Goal: Task Accomplishment & Management: Complete application form

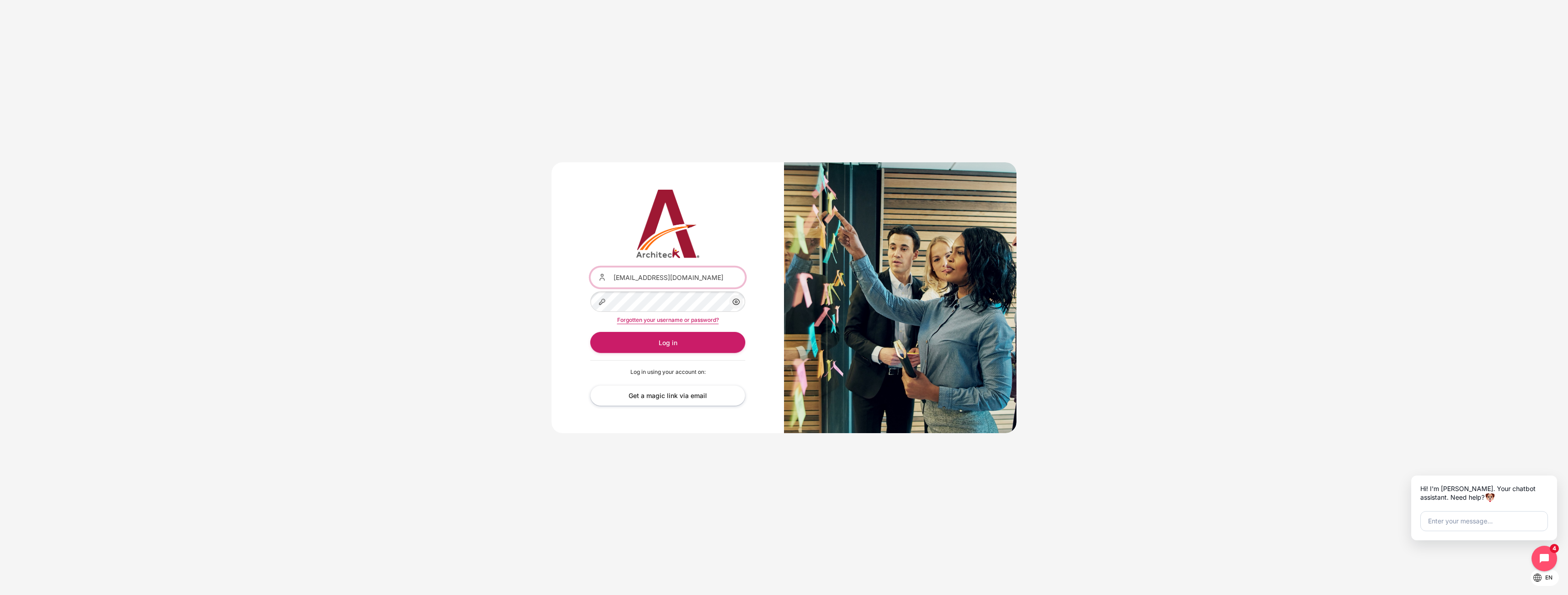
click at [732, 285] on input "[EMAIL_ADDRESS][DOMAIN_NAME]" at bounding box center [667, 276] width 155 height 20
click at [590, 267] on div "Content" at bounding box center [590, 267] width 0 height 0
click at [686, 343] on button "Log in" at bounding box center [667, 342] width 155 height 20
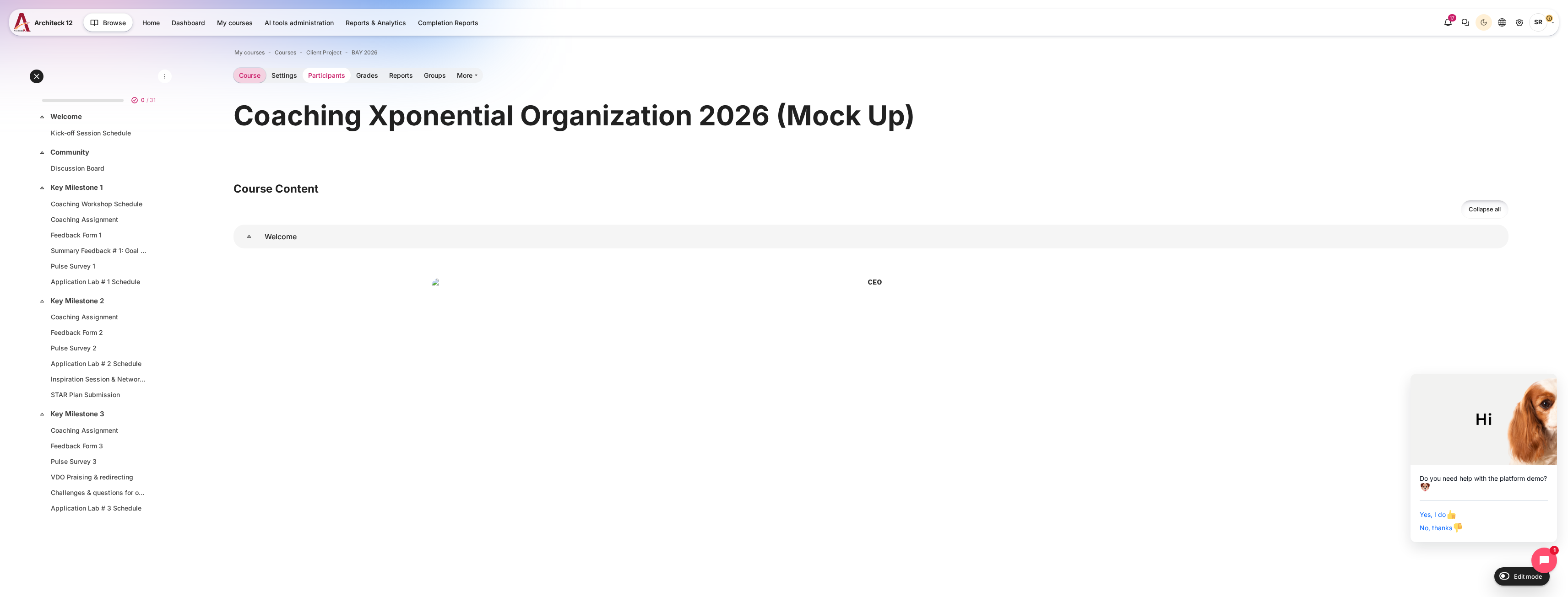
click at [338, 71] on link "Participants" at bounding box center [326, 76] width 48 height 15
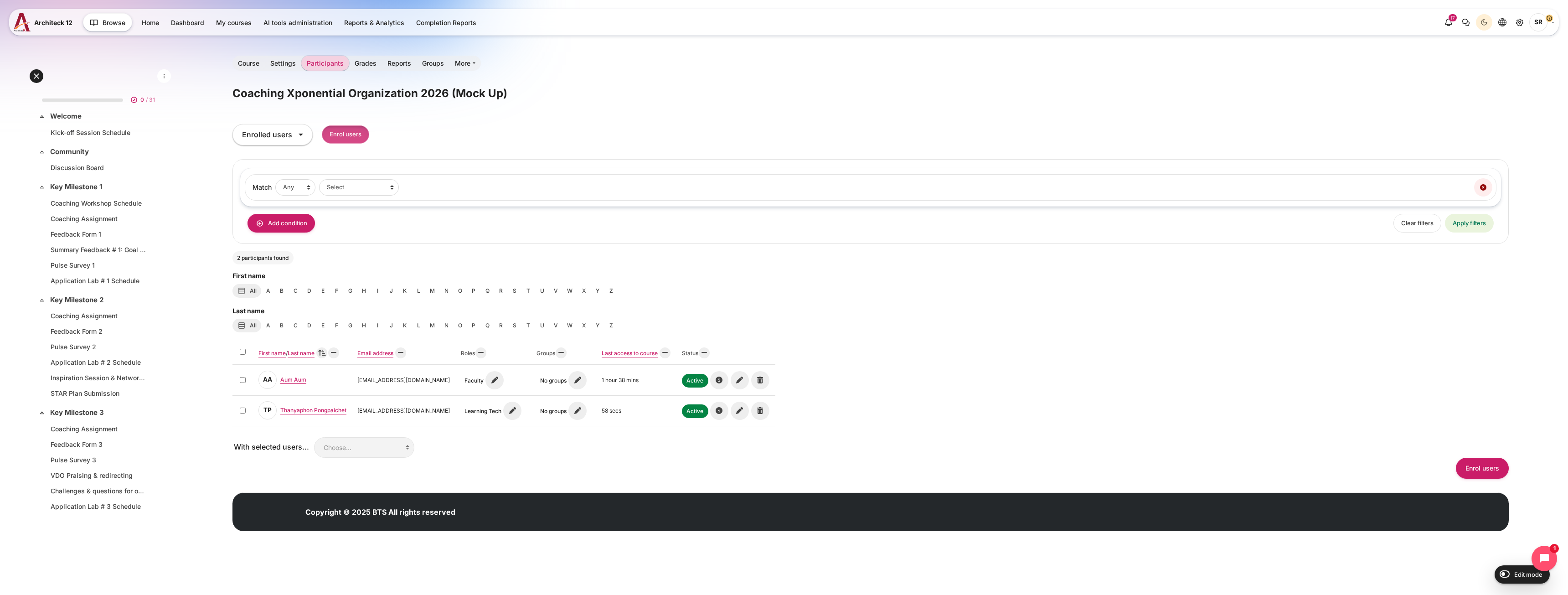
click at [342, 137] on input "Enrol users" at bounding box center [346, 135] width 48 height 19
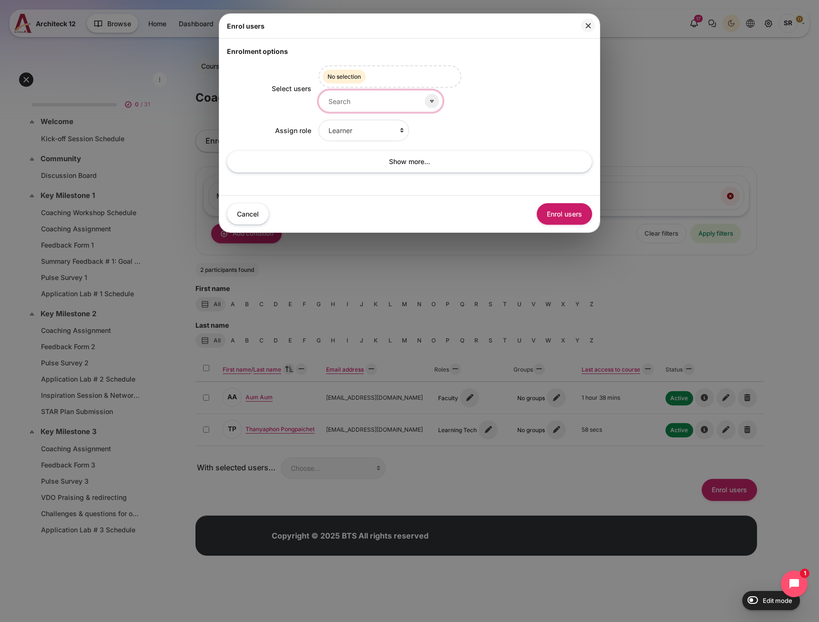
click at [371, 98] on input "Select users" at bounding box center [380, 100] width 124 height 21
type input "p"
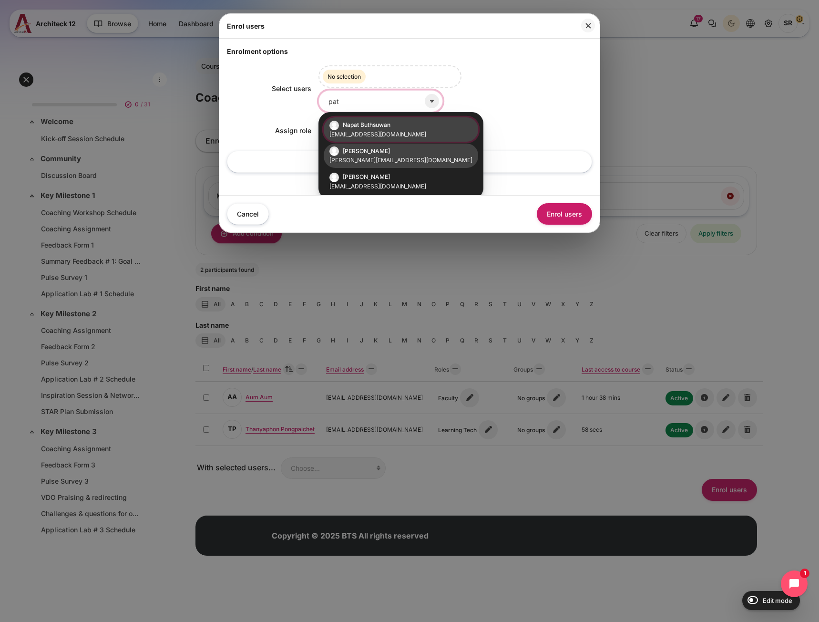
scroll to position [4, 0]
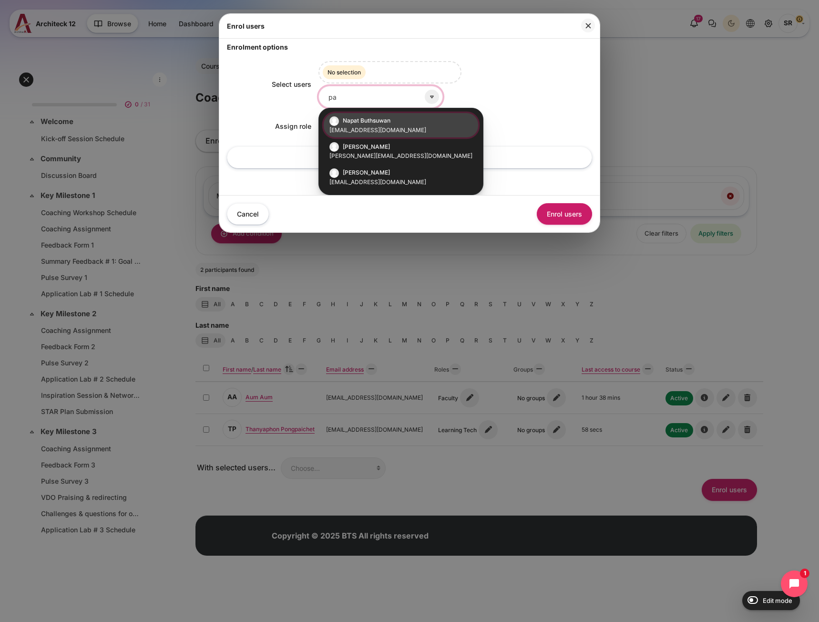
type input "p"
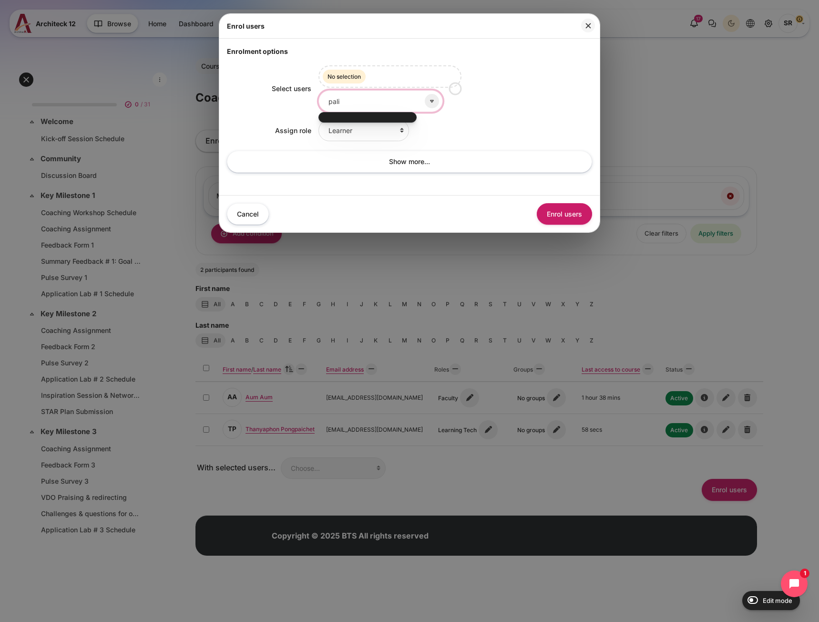
scroll to position [0, 0]
type input "p"
type input "b"
type input "napat"
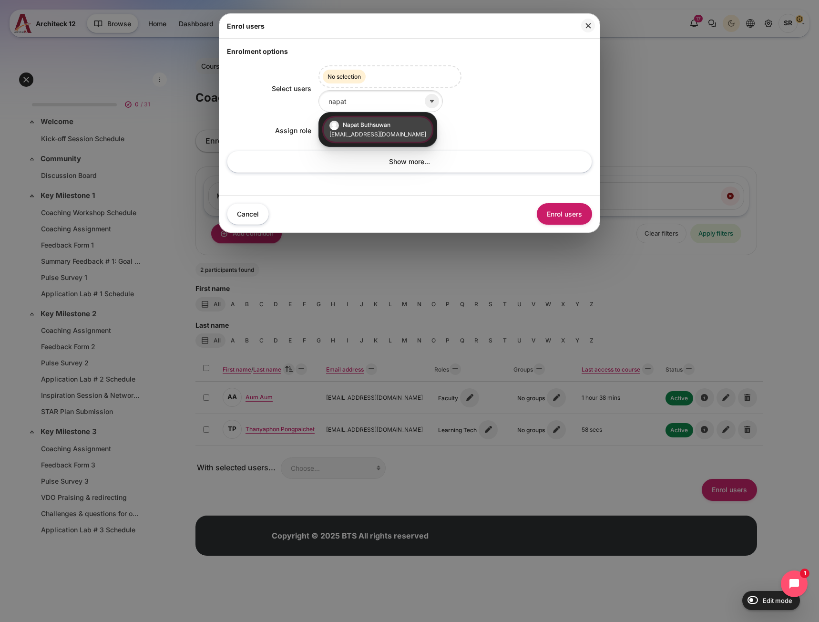
click at [376, 135] on small "napat.buthsuwan@bts.com" at bounding box center [377, 134] width 97 height 9
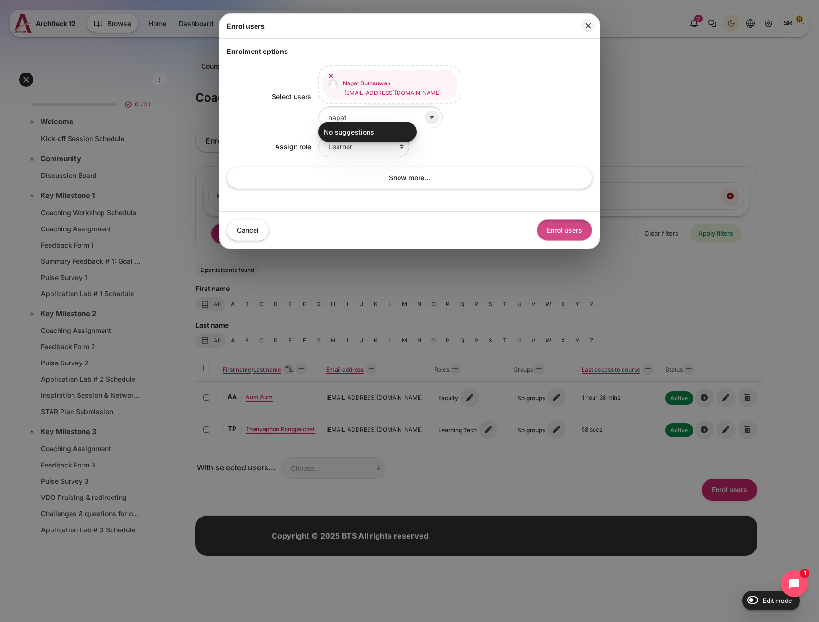
click at [554, 222] on button "Enrol users" at bounding box center [564, 229] width 55 height 21
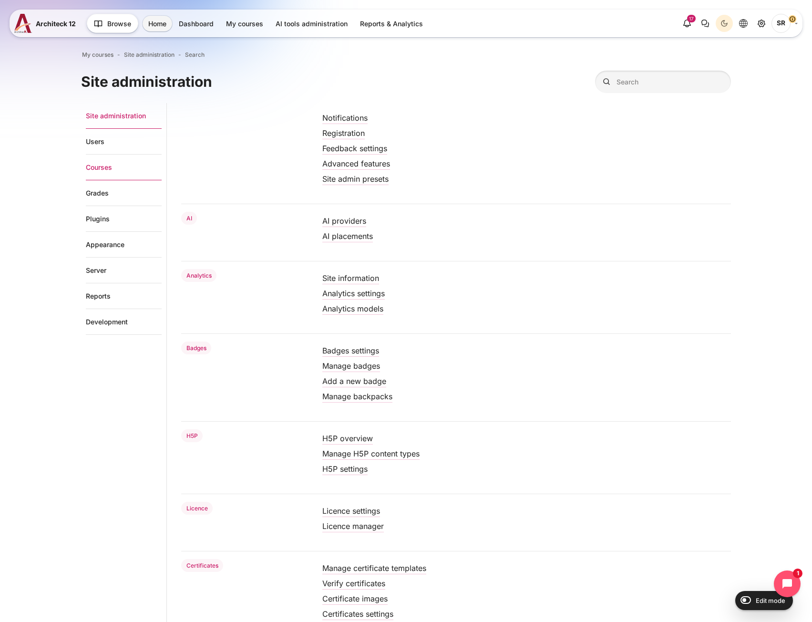
click at [101, 166] on link "Courses" at bounding box center [124, 167] width 76 height 26
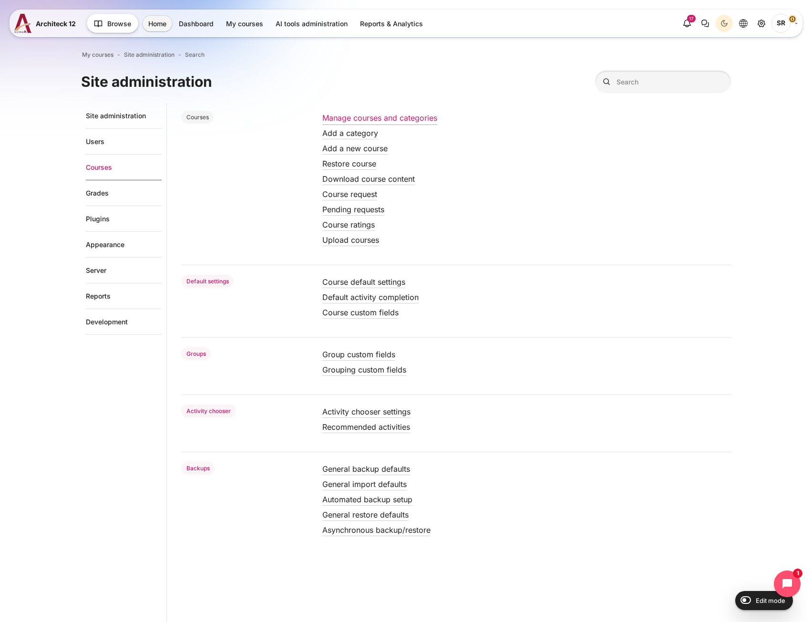
click at [351, 116] on link "Manage courses and categories" at bounding box center [379, 118] width 115 height 10
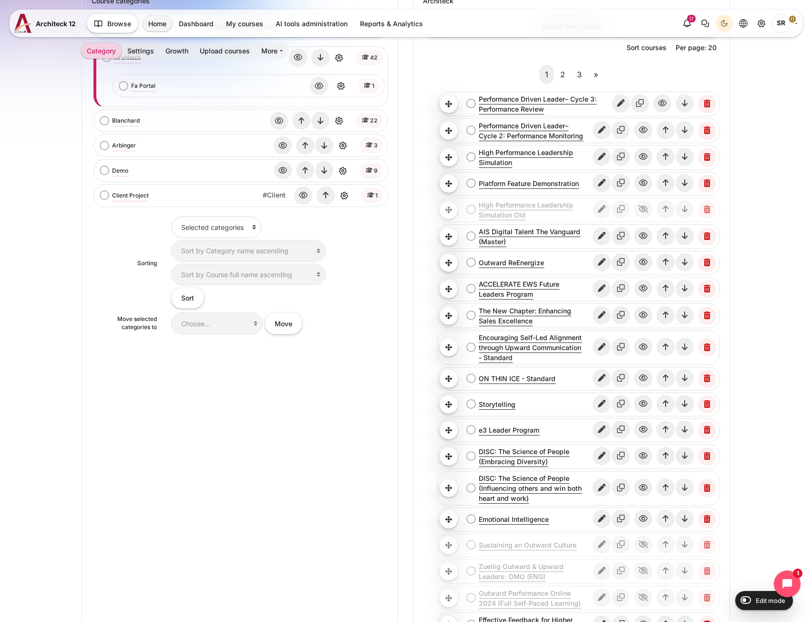
scroll to position [69, 0]
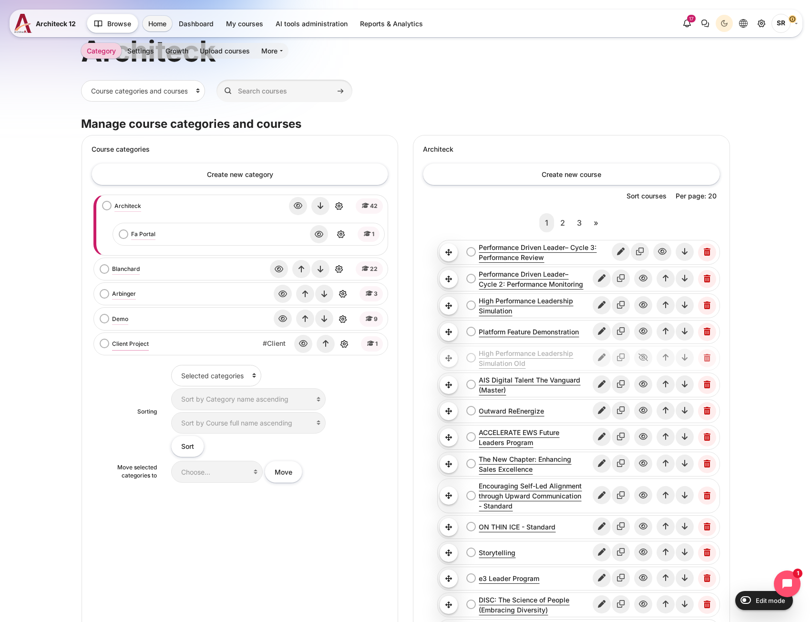
click at [131, 347] on link "Client Project" at bounding box center [130, 343] width 37 height 9
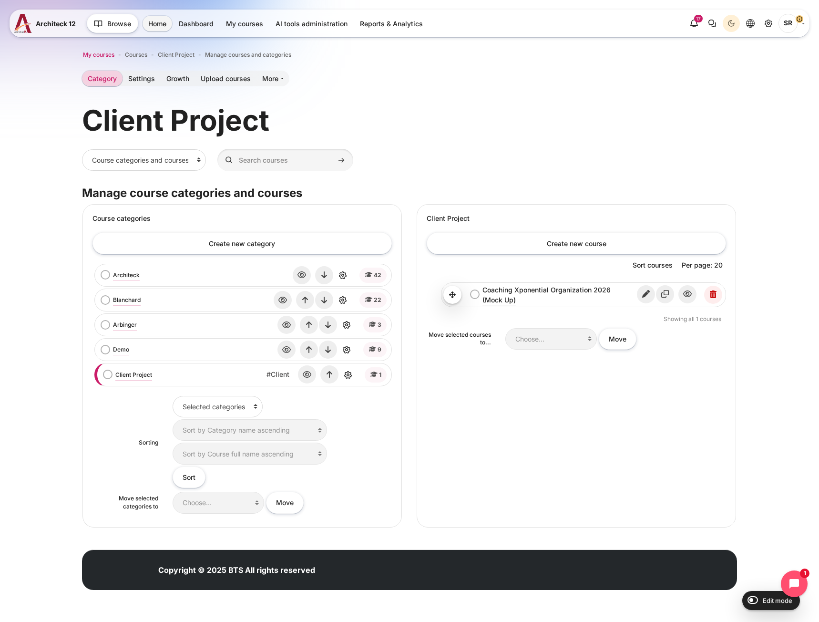
click at [108, 52] on span "My courses" at bounding box center [98, 55] width 31 height 9
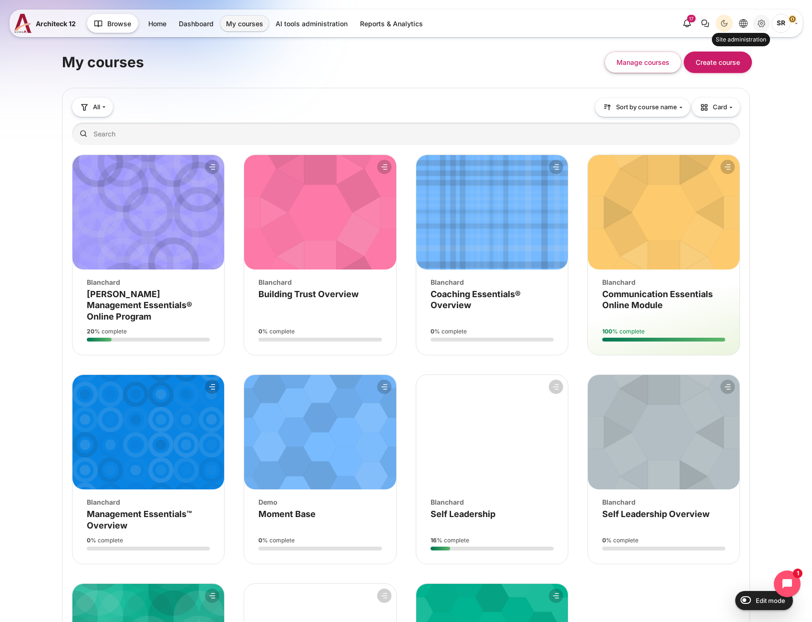
click at [759, 22] on icon "Site administration" at bounding box center [761, 23] width 7 height 7
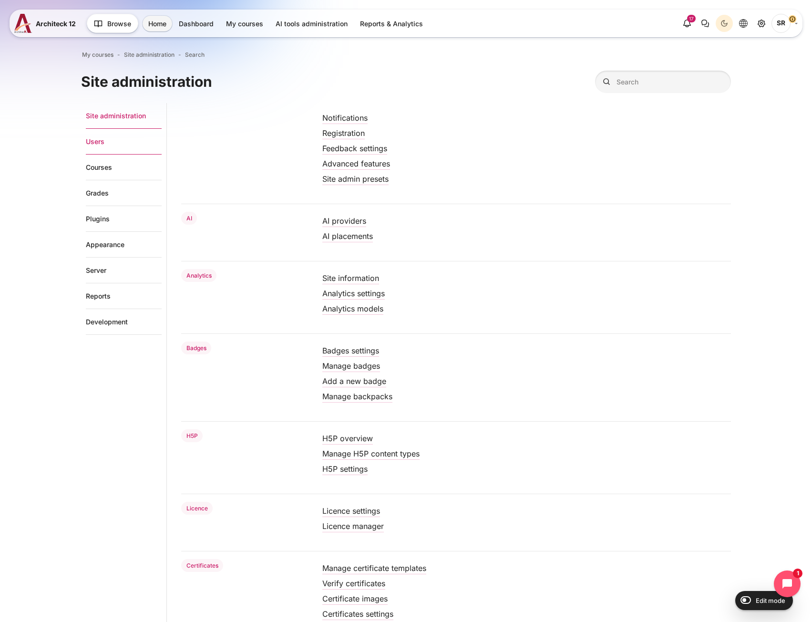
click at [101, 144] on link "Users" at bounding box center [124, 142] width 76 height 26
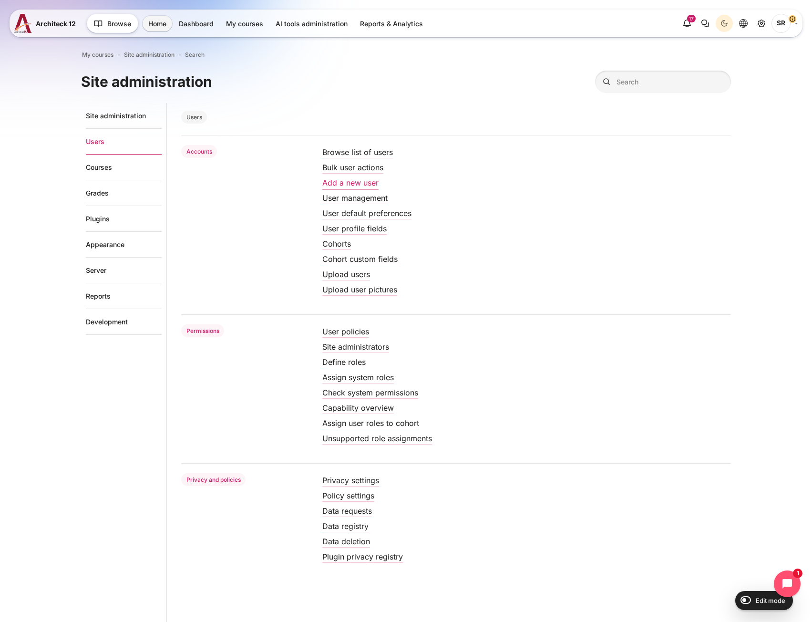
click at [359, 181] on link "Add a new user" at bounding box center [350, 183] width 56 height 10
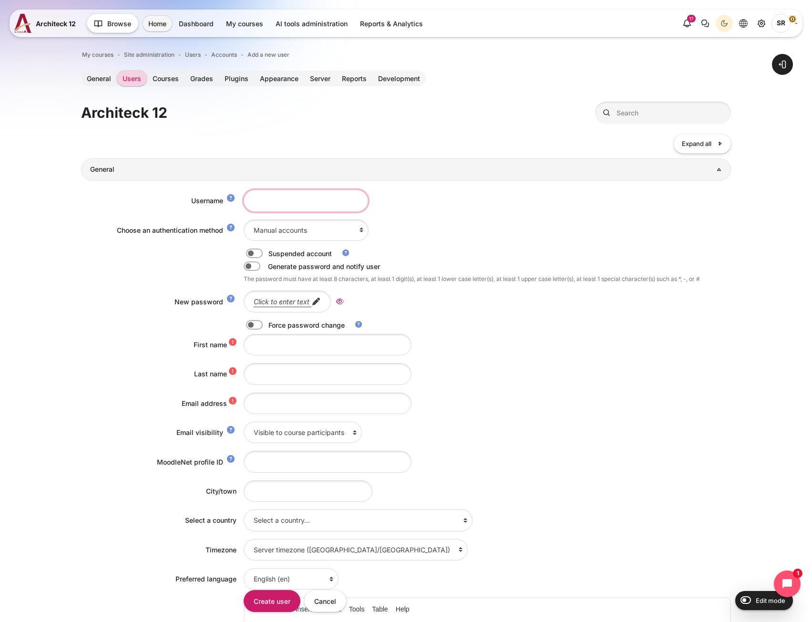
click at [272, 204] on input "Username" at bounding box center [306, 200] width 124 height 21
paste input "Praiya.thawornwattanaphol@bts.com"
drag, startPoint x: 231, startPoint y: 201, endPoint x: 204, endPoint y: 200, distance: 26.7
click at [204, 200] on div "Username Praiya.thawornwattanaphol@bts.com" at bounding box center [405, 200] width 649 height 21
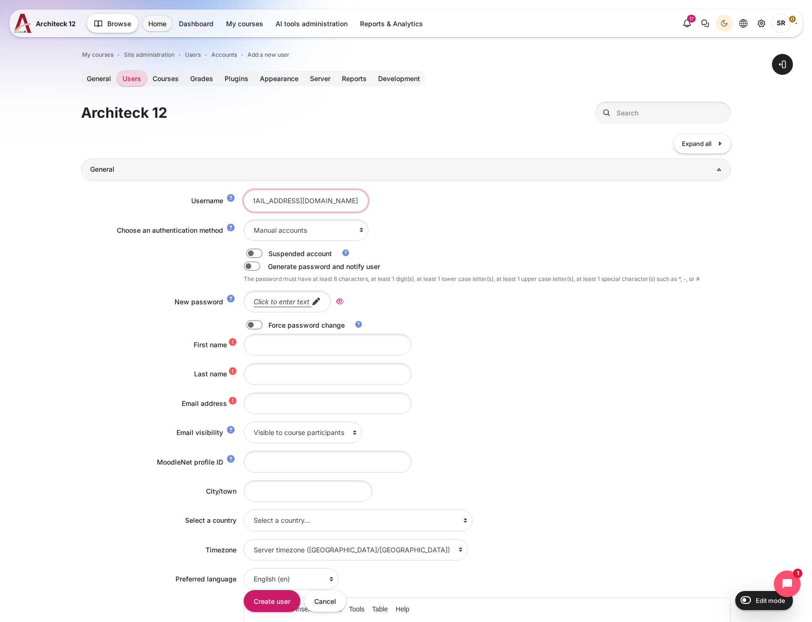
type input "Praiya.thawornwattanaphol@bts.com"
click at [269, 403] on input "Email address" at bounding box center [328, 402] width 168 height 21
paste input "Praiya.thawornwattanaphol@bts.com"
drag, startPoint x: 255, startPoint y: 402, endPoint x: 248, endPoint y: 402, distance: 6.7
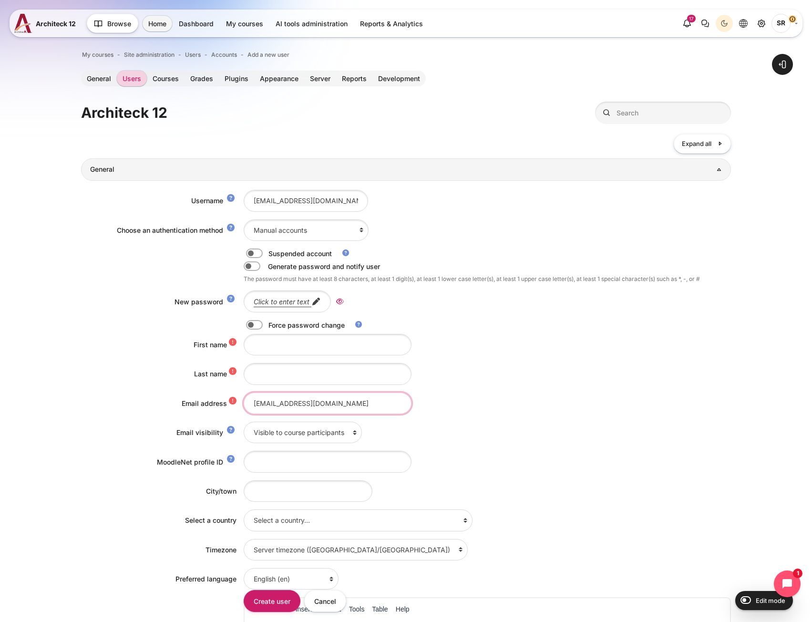
click at [248, 402] on input "Praiya.thawornwattanaphol@bts.com" at bounding box center [328, 402] width 168 height 21
type input "praiya.thawornwattanaphol@bts.com"
click at [305, 203] on input "Praiya.thawornwattanaphol@bts.com" at bounding box center [306, 200] width 124 height 21
paste input "p"
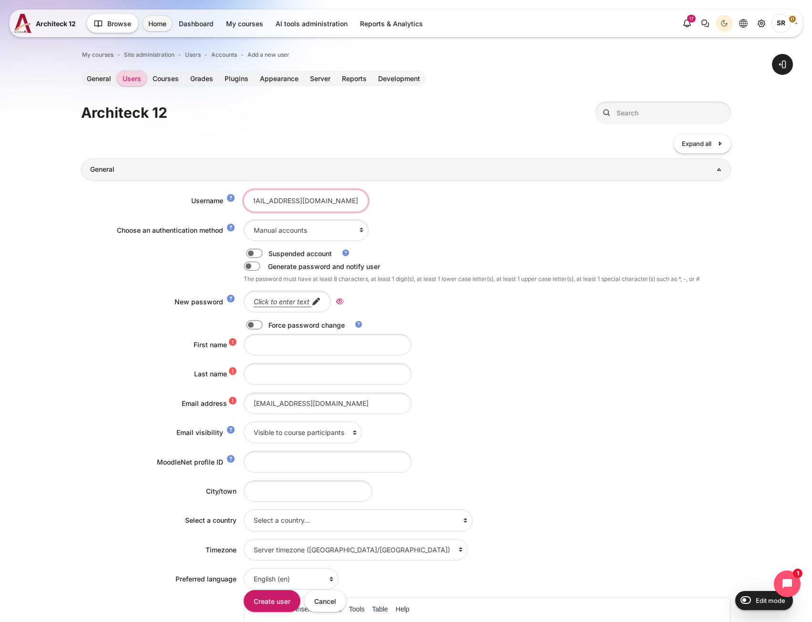
type input "praiya.thawornwattanaphol@bts.com"
click at [267, 345] on input "First name" at bounding box center [328, 344] width 168 height 21
paste input "Praiya Thawornwattanaphol"
drag, startPoint x: 274, startPoint y: 345, endPoint x: 408, endPoint y: 355, distance: 134.3
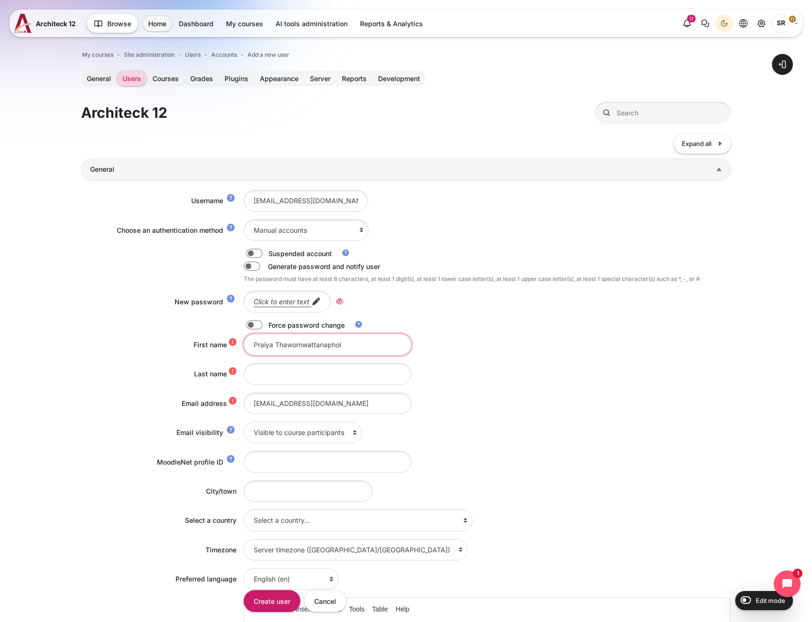
click at [408, 355] on div "Praiya Thawornwattanaphol" at bounding box center [487, 344] width 487 height 21
type input "Praiya"
click at [274, 377] on input "Last name" at bounding box center [328, 373] width 168 height 21
paste input "Thawornwattanaphol"
type input "Thawornwattanaphol"
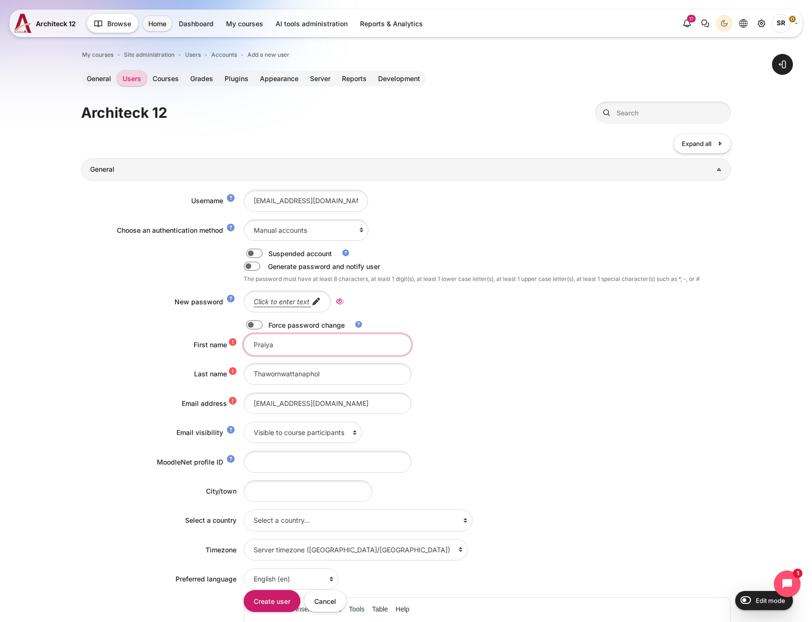
click at [302, 342] on input "Praiya" at bounding box center [328, 344] width 168 height 21
type input "Praiya"
click at [292, 234] on select "Email-based self-registration Magic authentication Manual accounts No login CAS…" at bounding box center [306, 229] width 125 height 21
click at [438, 219] on div "Email-based self-registration Magic authentication Manual accounts No login CAS…" at bounding box center [487, 229] width 487 height 21
click at [260, 293] on link "Click to enter text" at bounding box center [287, 300] width 87 height 21
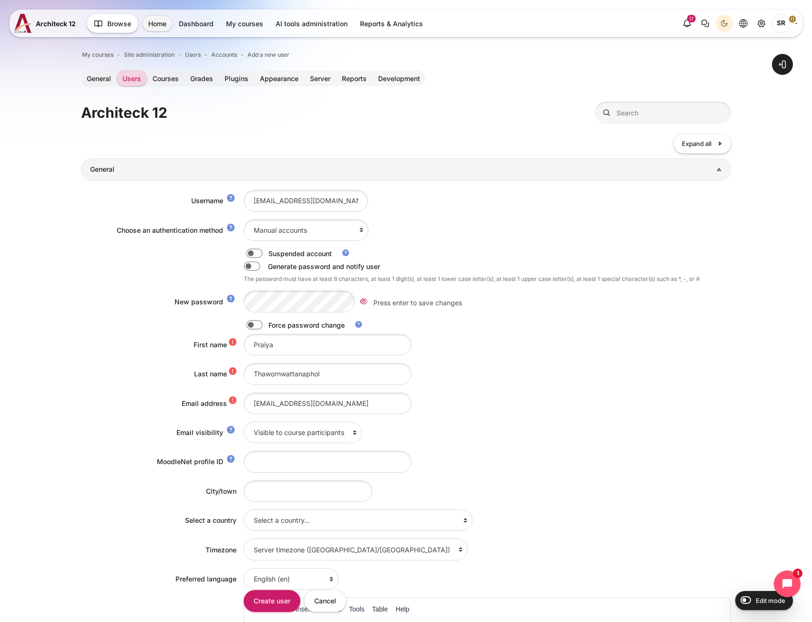
click at [266, 324] on label "Content" at bounding box center [267, 325] width 2 height 10
click at [263, 324] on input "Content" at bounding box center [271, 326] width 17 height 10
checkbox input "true"
click at [313, 299] on icon "Reveal" at bounding box center [315, 301] width 8 height 9
click at [558, 383] on div "Thawornwattanaphol" at bounding box center [487, 373] width 487 height 21
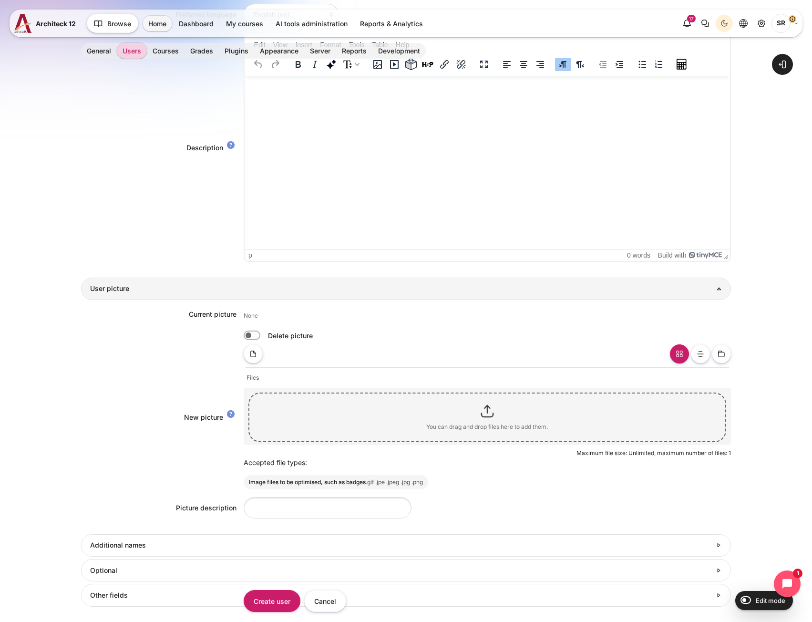
scroll to position [683, 0]
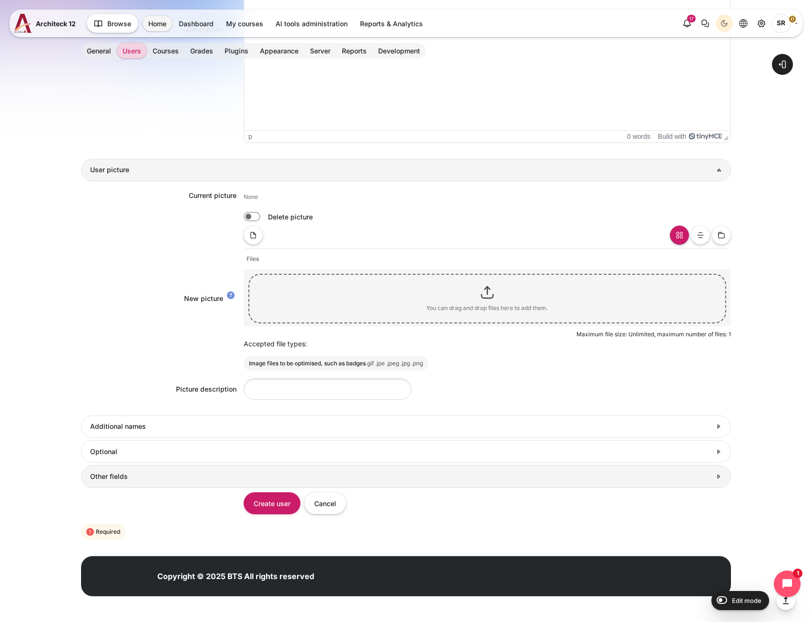
click at [194, 478] on h3 "Other fields" at bounding box center [400, 476] width 621 height 9
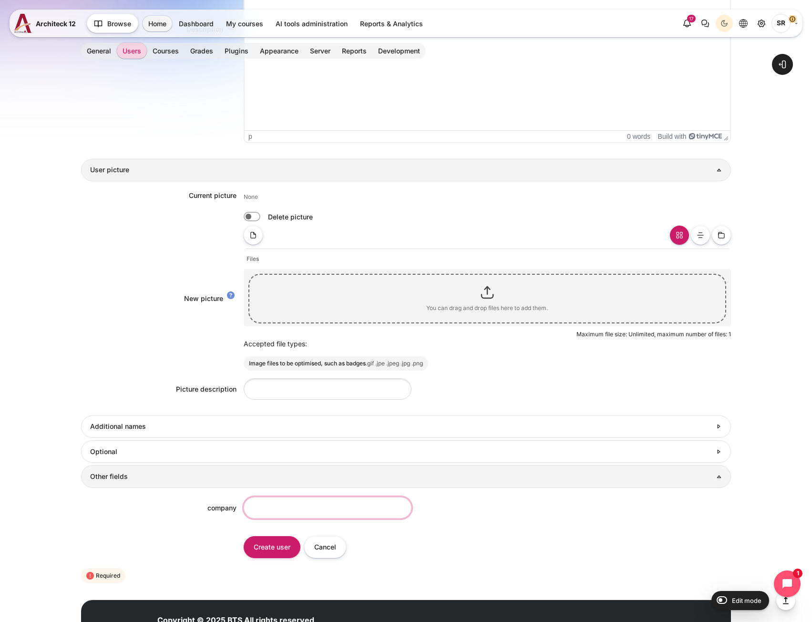
click at [270, 502] on input "company" at bounding box center [328, 507] width 168 height 21
type input "BTS"
click at [258, 557] on input "Create user" at bounding box center [272, 546] width 57 height 21
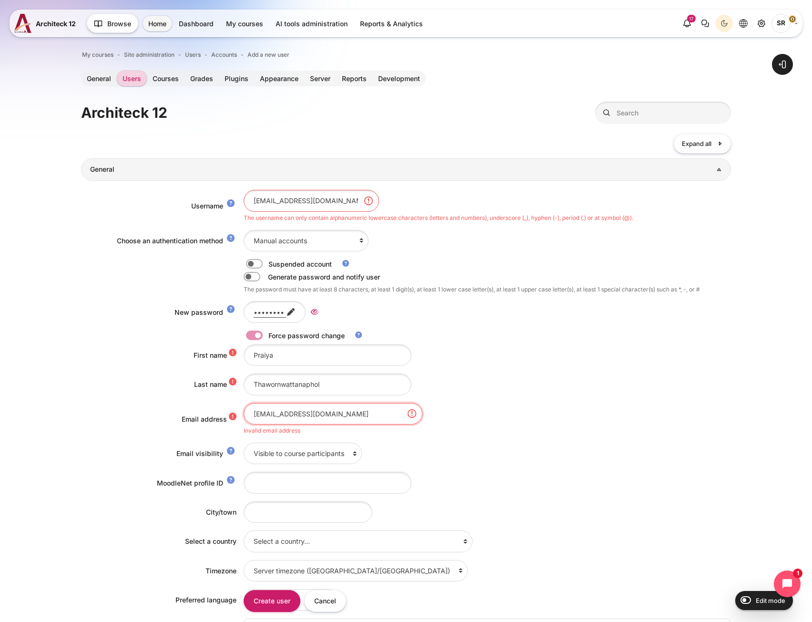
drag, startPoint x: 338, startPoint y: 417, endPoint x: 174, endPoint y: 417, distance: 164.0
click at [174, 417] on div "Email address praiya.thawornwattanaphol@bts.com Invalid email address" at bounding box center [405, 419] width 649 height 32
click at [250, 411] on input "praiya.thawornwattanaphol@bts.com" at bounding box center [333, 413] width 179 height 21
type input "praiya.thawornwattanaphol@bts.com"
click at [332, 204] on div "praiya.thawornwattanaphol@bts.com The username can only contain alphanumeric lo…" at bounding box center [487, 206] width 487 height 32
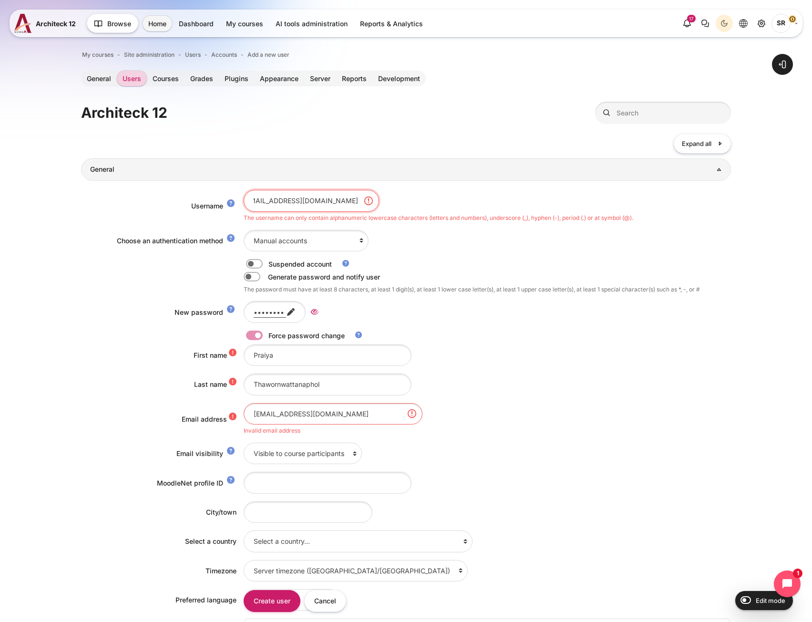
scroll to position [0, 27]
type input "praiya.thawornwattanaphol@bts.com"
click at [277, 601] on input "Create user" at bounding box center [272, 600] width 57 height 21
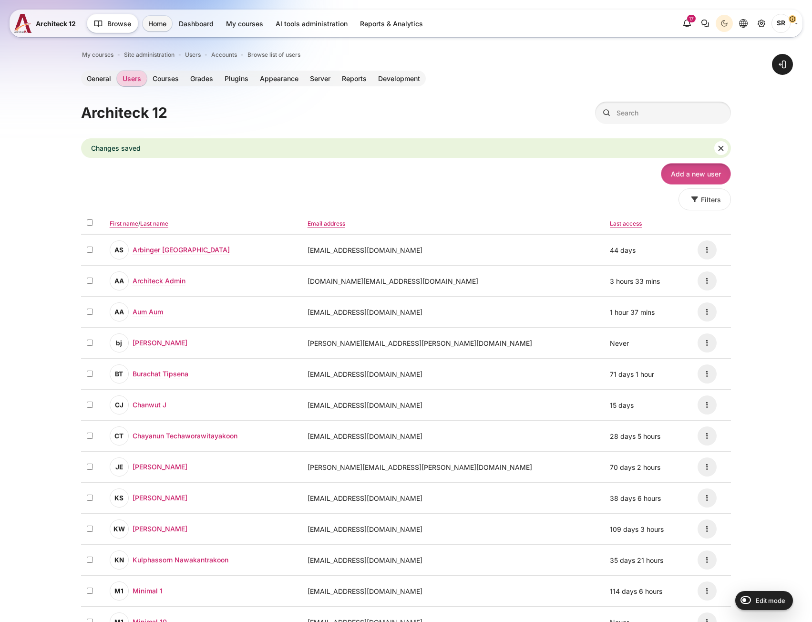
click at [712, 149] on div "Changes saved Dismiss this notification" at bounding box center [405, 148] width 649 height 20
click at [694, 169] on link "Add a new user" at bounding box center [696, 173] width 70 height 21
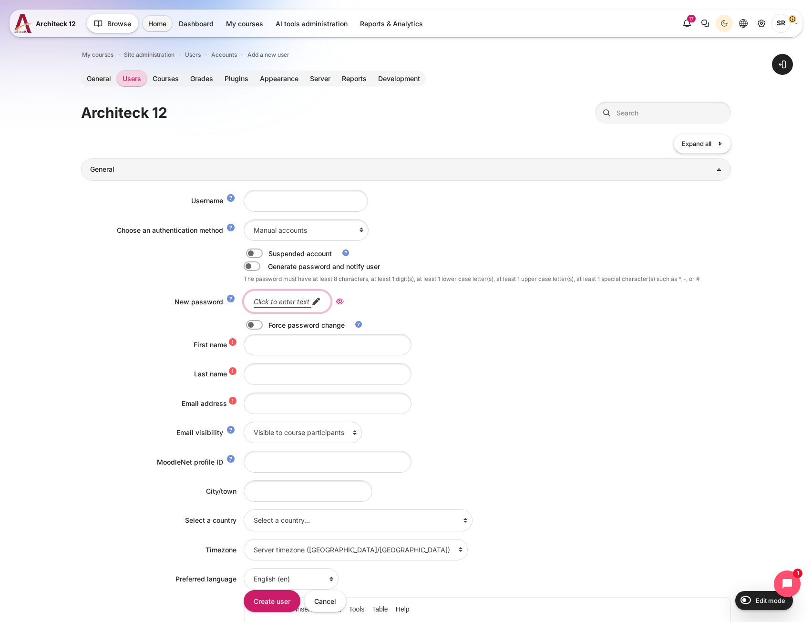
click at [266, 296] on link "Click to enter text" at bounding box center [287, 300] width 87 height 21
click at [358, 298] on link "Content" at bounding box center [364, 301] width 14 height 14
click at [273, 205] on input "Username" at bounding box center [306, 200] width 124 height 21
paste input "patsuda.saengtongdee@bts.com"
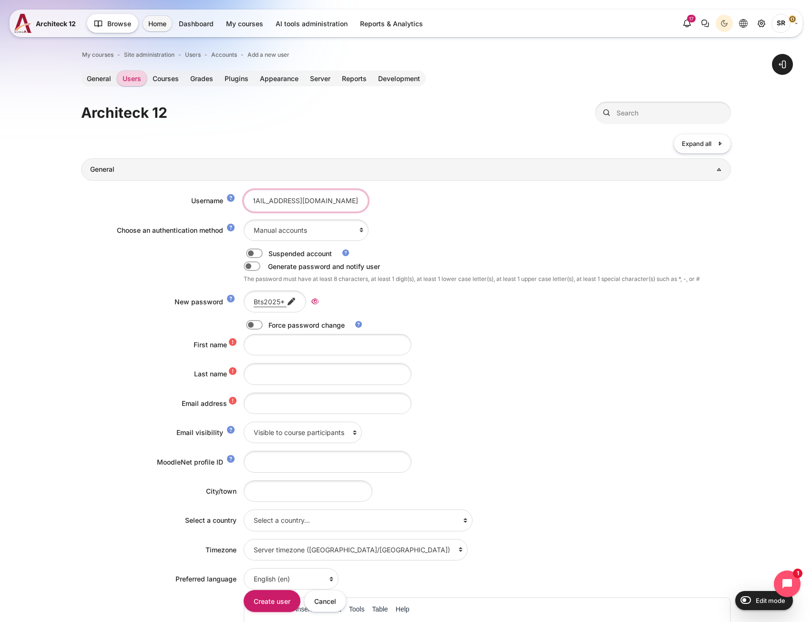
drag, startPoint x: 282, startPoint y: 201, endPoint x: 385, endPoint y: 200, distance: 103.5
click at [385, 200] on div "patsuda.saengtongdee@bts.com" at bounding box center [487, 200] width 487 height 21
type input "patsuda.saengtongdee@bts.com"
click at [264, 404] on input "Email address" at bounding box center [328, 402] width 168 height 21
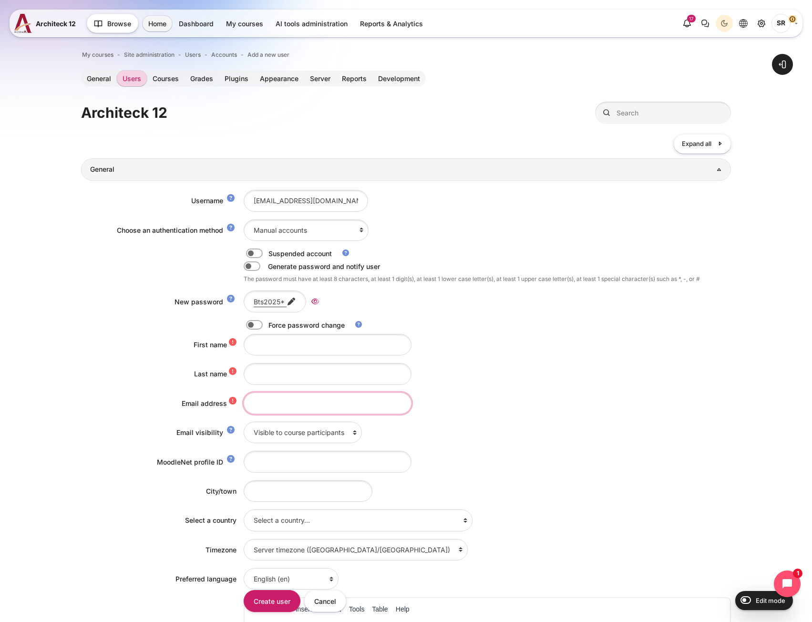
paste input "patsuda.saengtongdee@bts.com"
type input "patsuda.saengtongdee@bts.com"
click at [267, 346] on input "First name" at bounding box center [328, 344] width 168 height 21
paste input "Patsuda Saengtongdee"
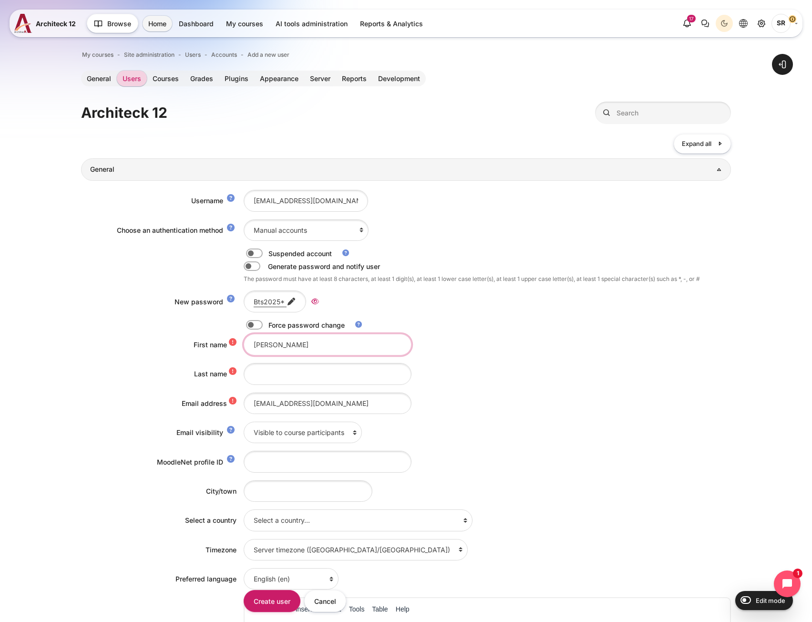
drag, startPoint x: 335, startPoint y: 343, endPoint x: 281, endPoint y: 345, distance: 53.9
click at [281, 345] on input "Patsuda Saengtongdee" at bounding box center [328, 344] width 168 height 21
drag, startPoint x: 283, startPoint y: 348, endPoint x: 176, endPoint y: 344, distance: 106.9
click at [176, 344] on div "First name Patsuda" at bounding box center [405, 344] width 649 height 21
type input "Patsuda"
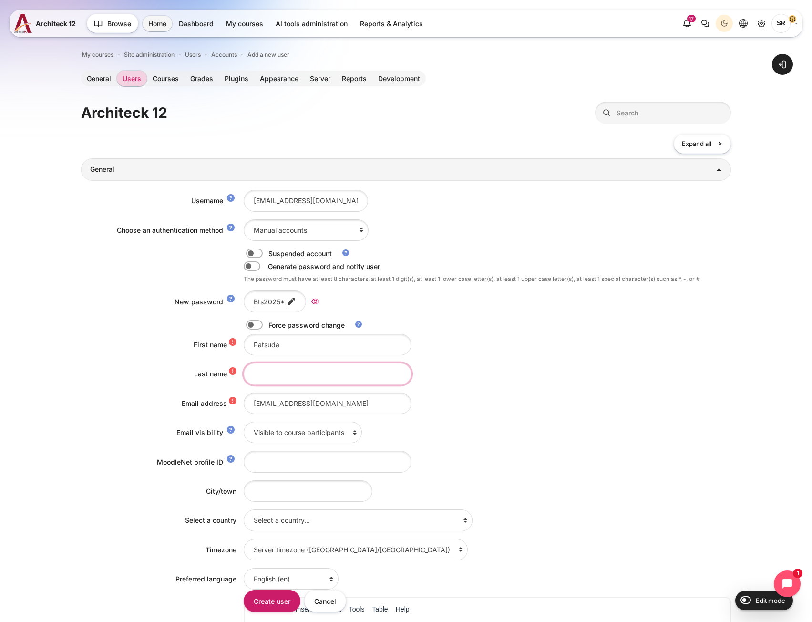
click at [293, 376] on input "Last name" at bounding box center [328, 373] width 168 height 21
paste input "Saengtongdee"
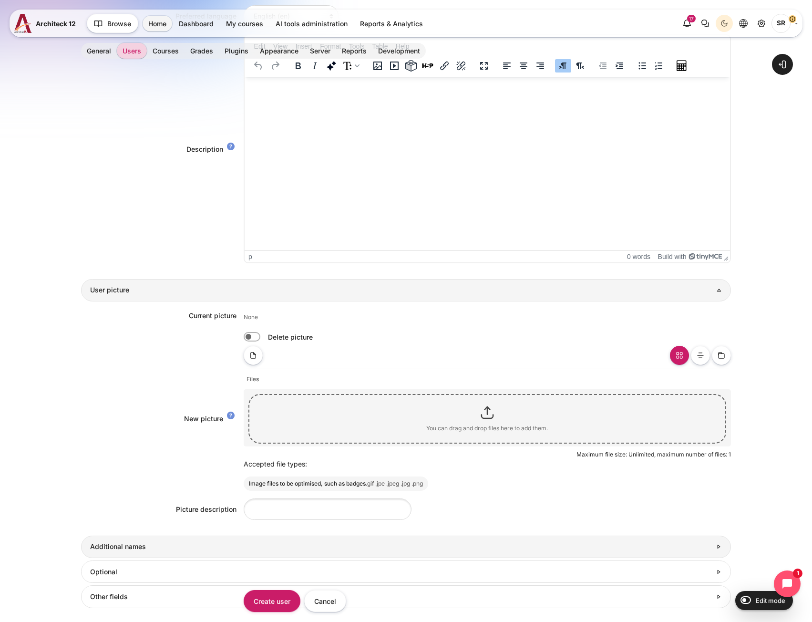
scroll to position [667, 0]
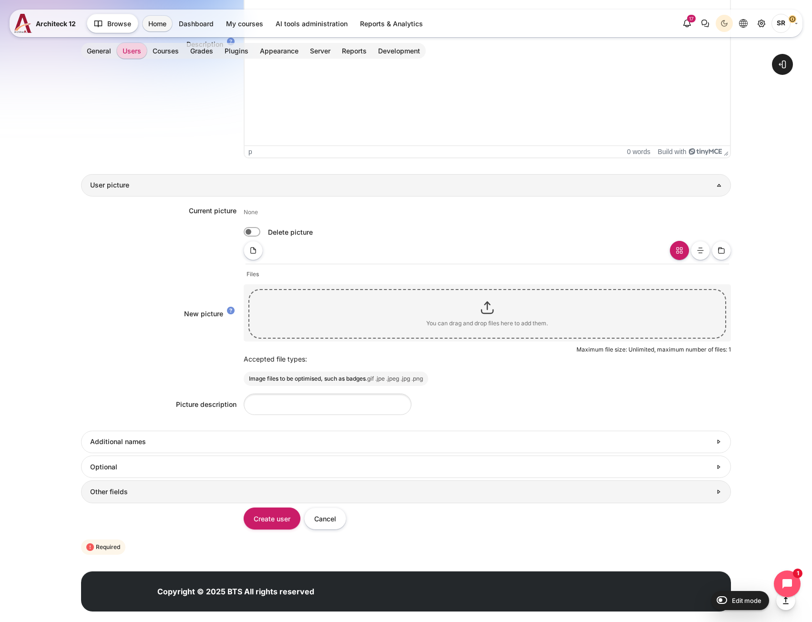
type input "Saengtongdee"
click at [209, 488] on h3 "Other fields" at bounding box center [400, 491] width 621 height 9
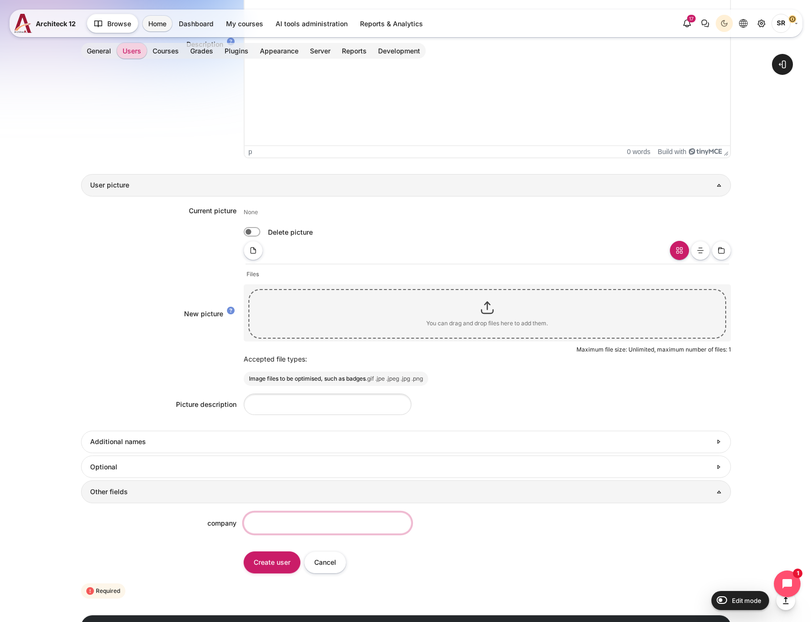
click at [262, 525] on input "company" at bounding box center [328, 522] width 168 height 21
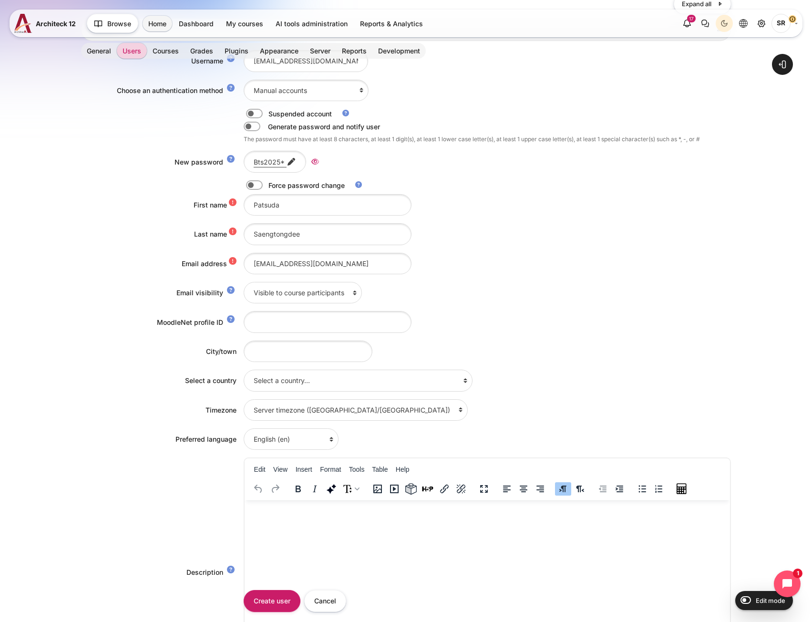
scroll to position [0, 0]
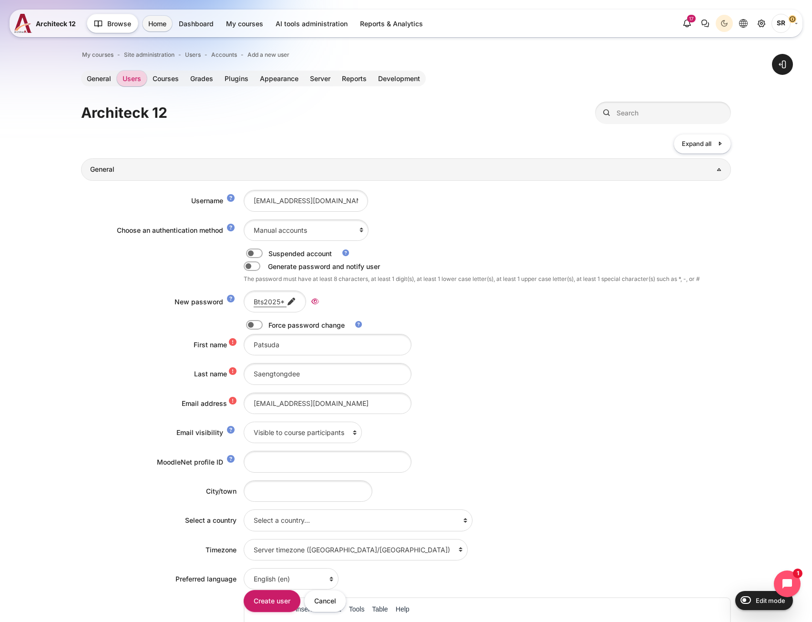
type input "BTS"
click at [266, 322] on label "Content" at bounding box center [267, 325] width 2 height 10
click at [263, 322] on input "Content" at bounding box center [271, 326] width 17 height 10
checkbox input "true"
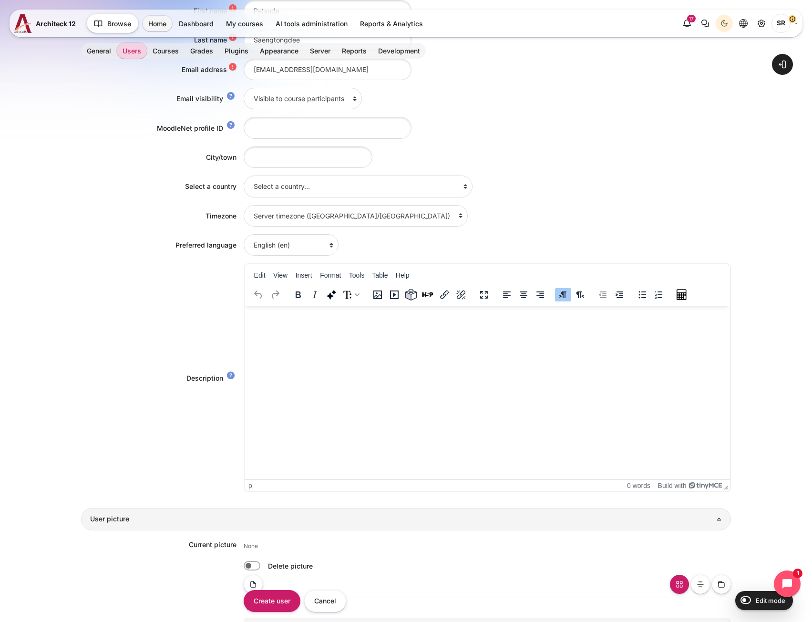
scroll to position [667, 0]
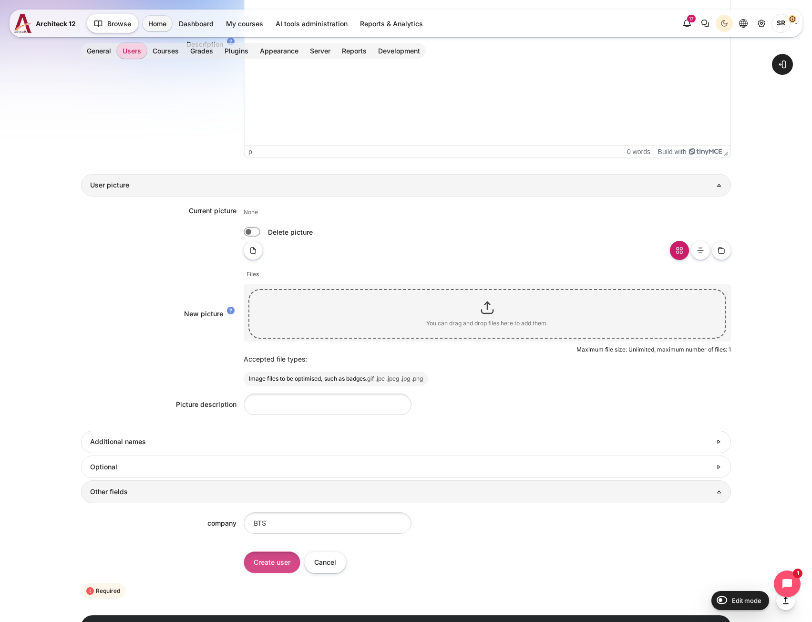
click at [278, 566] on input "Create user" at bounding box center [272, 561] width 57 height 21
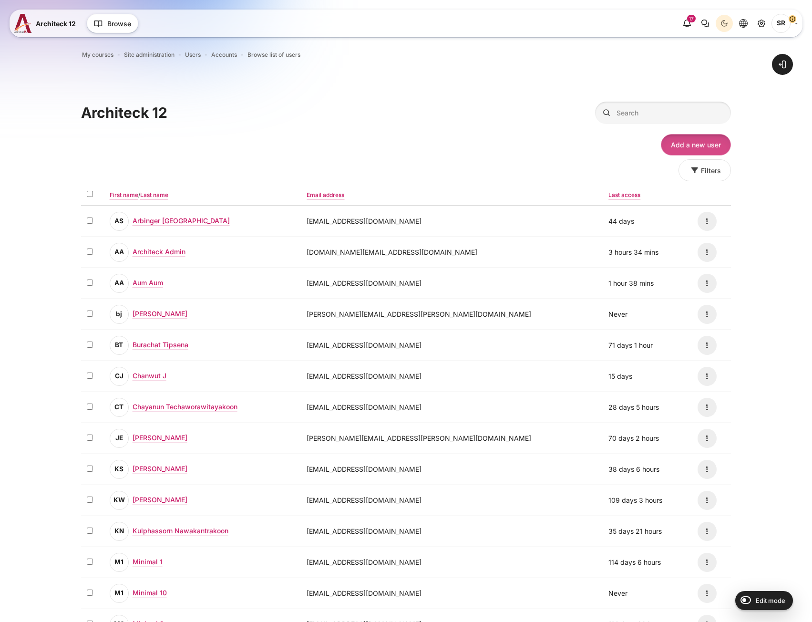
click at [688, 146] on link "Add a new user" at bounding box center [696, 144] width 70 height 21
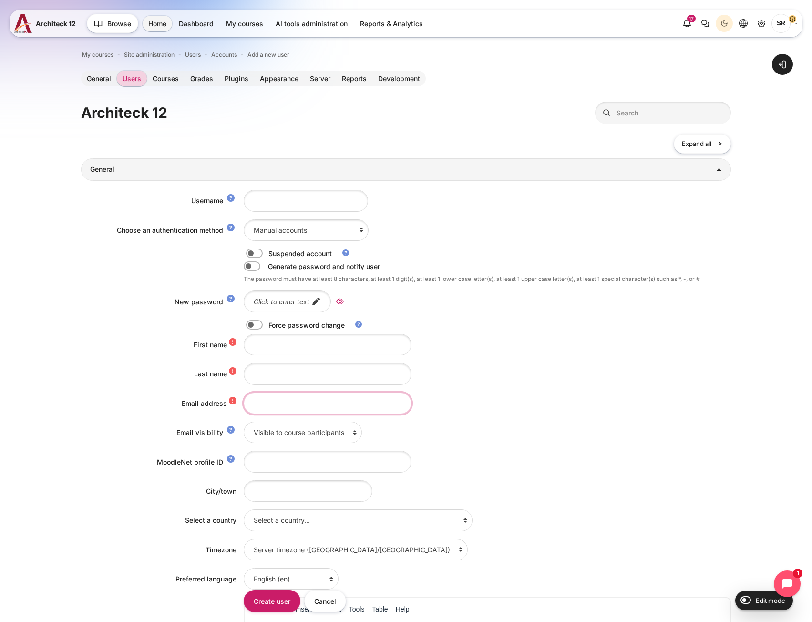
click at [260, 405] on input "Email address" at bounding box center [328, 402] width 168 height 21
paste input "[EMAIL_ADDRESS][DOMAIN_NAME]"
drag, startPoint x: 320, startPoint y: 410, endPoint x: 193, endPoint y: 404, distance: 127.9
click at [193, 404] on div "Email address [EMAIL_ADDRESS][DOMAIN_NAME]" at bounding box center [405, 402] width 649 height 21
type input "[EMAIL_ADDRESS][DOMAIN_NAME]"
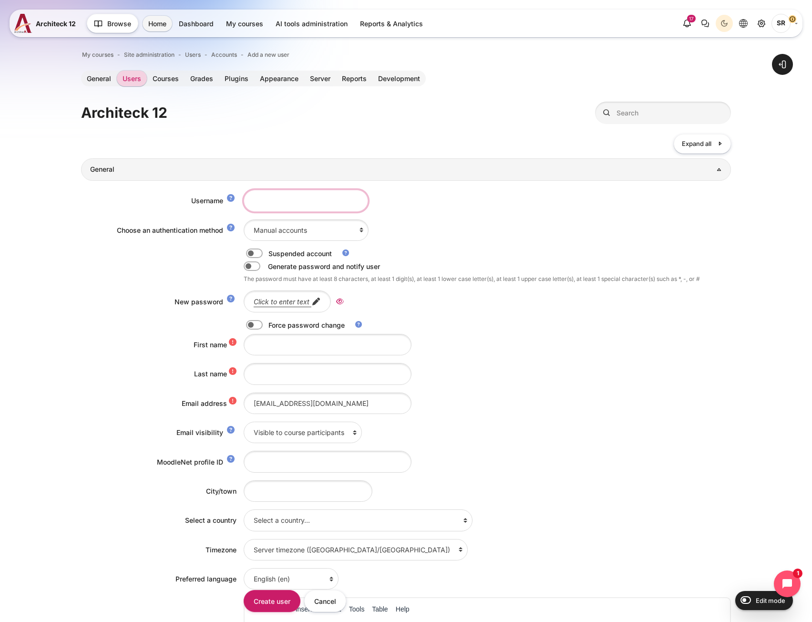
click at [297, 208] on input "Username" at bounding box center [306, 200] width 124 height 21
paste input "[EMAIL_ADDRESS][DOMAIN_NAME]"
type input "[EMAIL_ADDRESS][DOMAIN_NAME]"
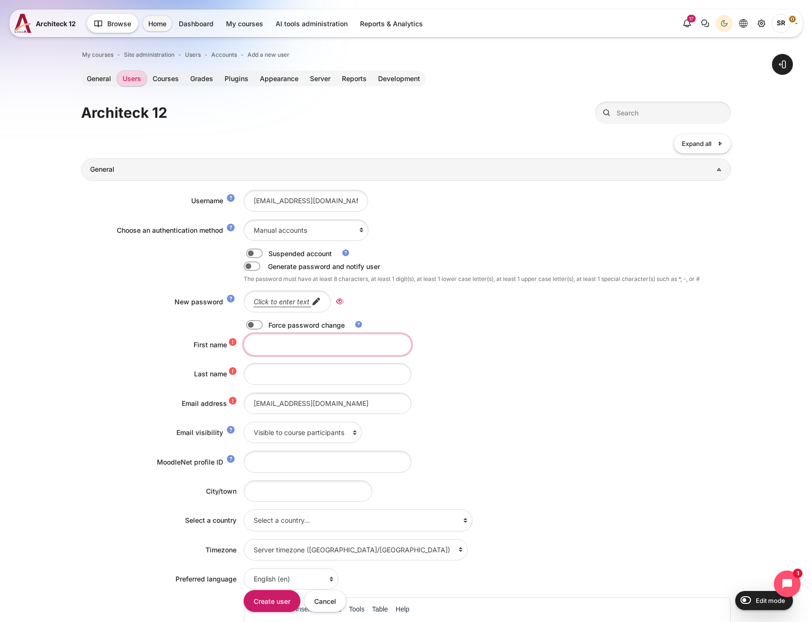
click at [253, 348] on input "First name" at bounding box center [328, 344] width 168 height 21
paste input "Palita Phunpermpholsiri"
drag, startPoint x: 333, startPoint y: 345, endPoint x: 272, endPoint y: 348, distance: 61.6
click at [272, 348] on input "Palita Phunpermpholsiri" at bounding box center [328, 344] width 168 height 21
type input "Palita"
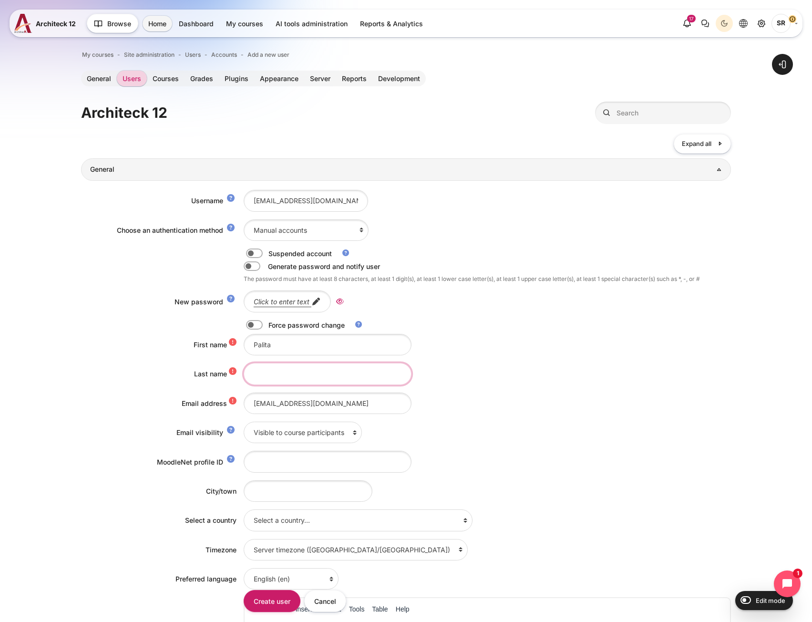
click at [279, 374] on input "Last name" at bounding box center [328, 373] width 168 height 21
paste input "Phunpermpholsiri"
type input "Phunpermpholsiri"
drag, startPoint x: 285, startPoint y: 342, endPoint x: 56, endPoint y: 305, distance: 231.8
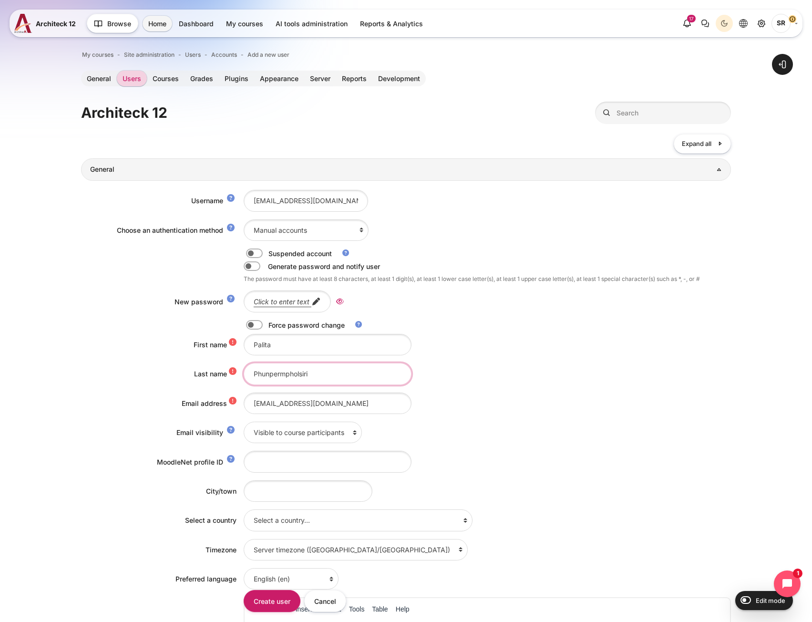
click at [319, 377] on input "Phunpermpholsiri" at bounding box center [328, 373] width 168 height 21
drag, startPoint x: 344, startPoint y: 375, endPoint x: 108, endPoint y: 367, distance: 235.6
click at [108, 367] on div "Last name Phunpermpholsiri" at bounding box center [405, 373] width 649 height 21
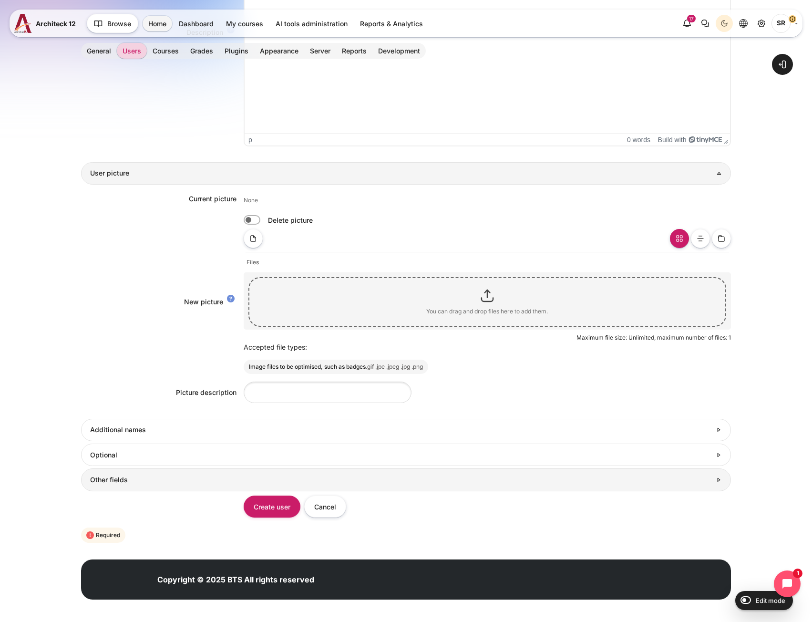
scroll to position [683, 0]
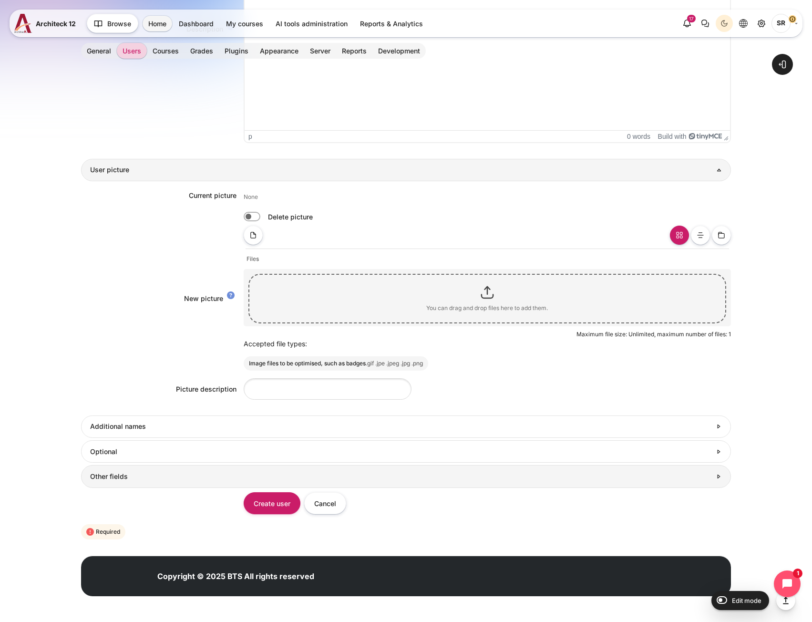
click at [169, 482] on link "Other fields" at bounding box center [405, 476] width 649 height 22
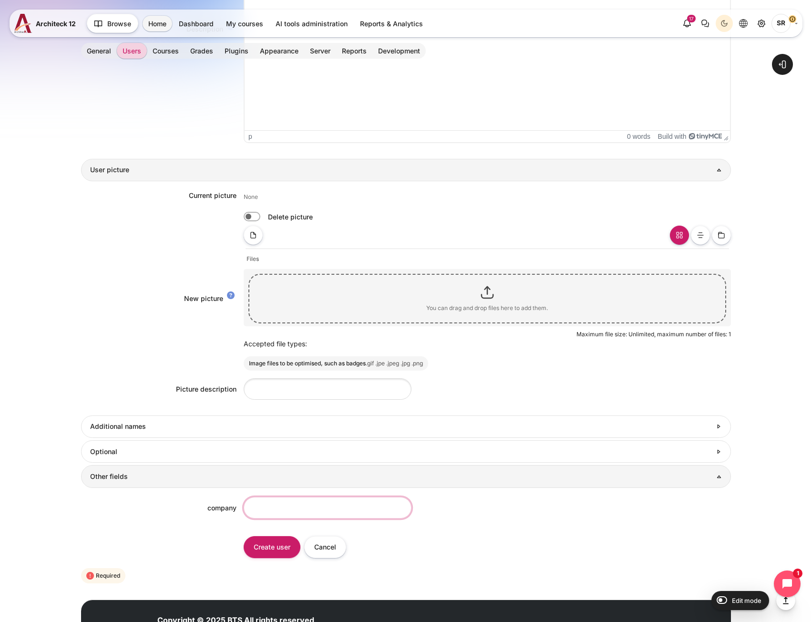
click at [260, 510] on input "company" at bounding box center [328, 507] width 168 height 21
type input "BTS"
click at [143, 534] on form "Collapse all Expand all General Username palita.phunpermpholsiri@bts.com Choose…" at bounding box center [405, 18] width 649 height 1134
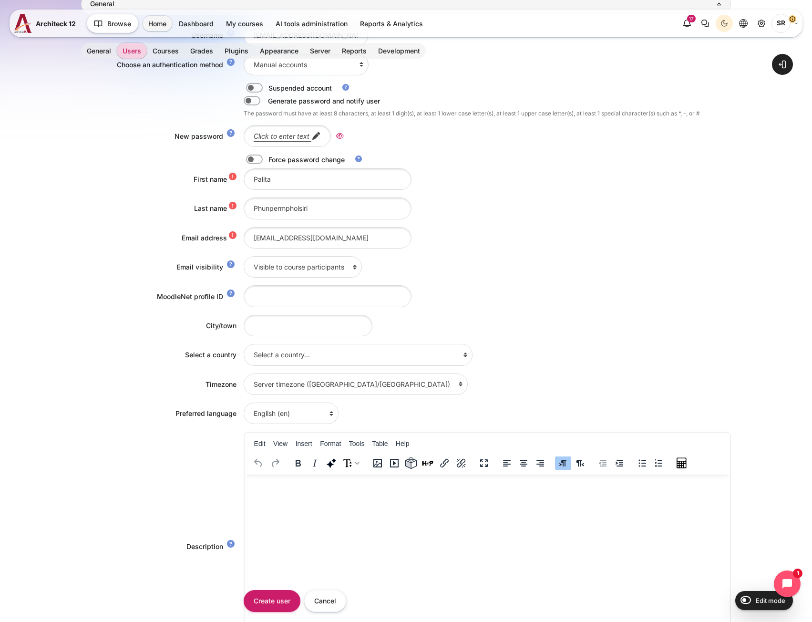
scroll to position [15, 0]
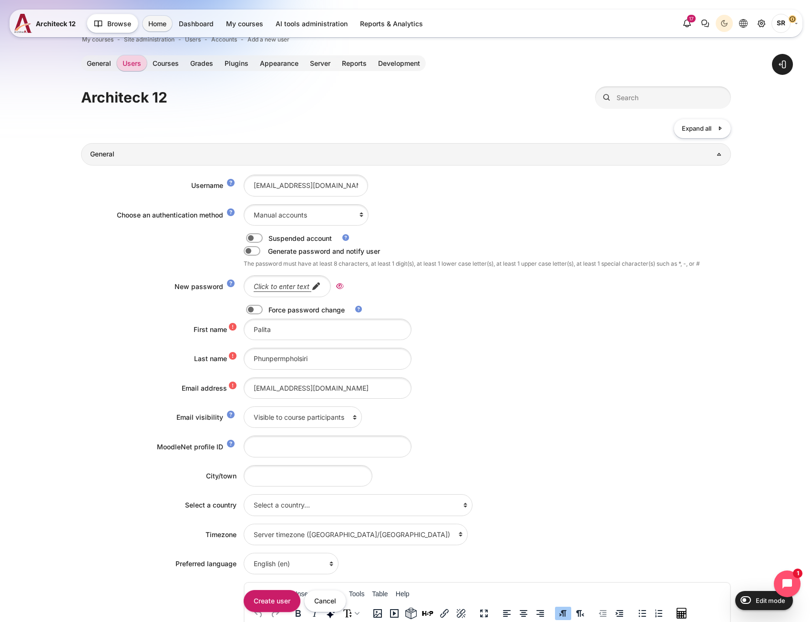
click at [266, 309] on label "Content" at bounding box center [267, 310] width 2 height 10
click at [263, 309] on input "Content" at bounding box center [271, 311] width 17 height 10
checkbox input "true"
click at [274, 285] on em "Click to enter text" at bounding box center [282, 286] width 56 height 8
click at [553, 390] on div "[EMAIL_ADDRESS][DOMAIN_NAME]" at bounding box center [487, 387] width 487 height 21
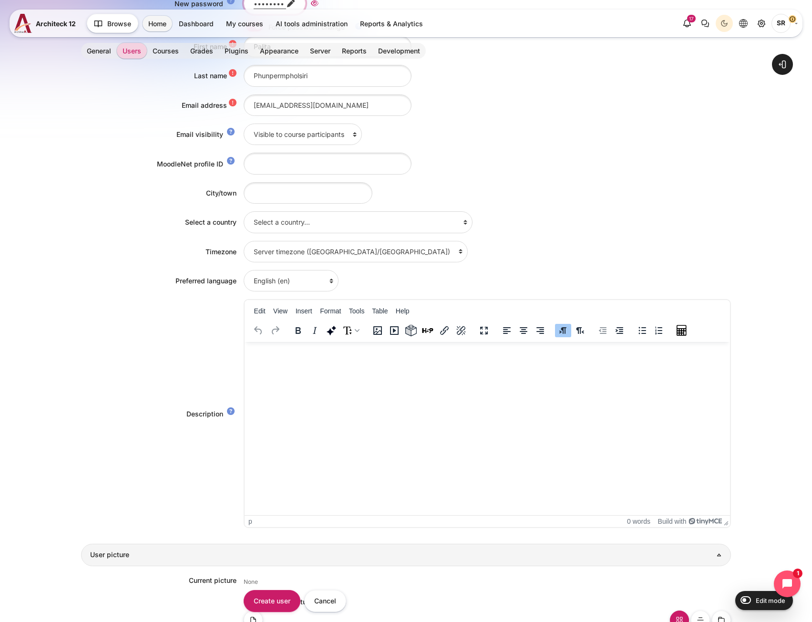
scroll to position [301, 0]
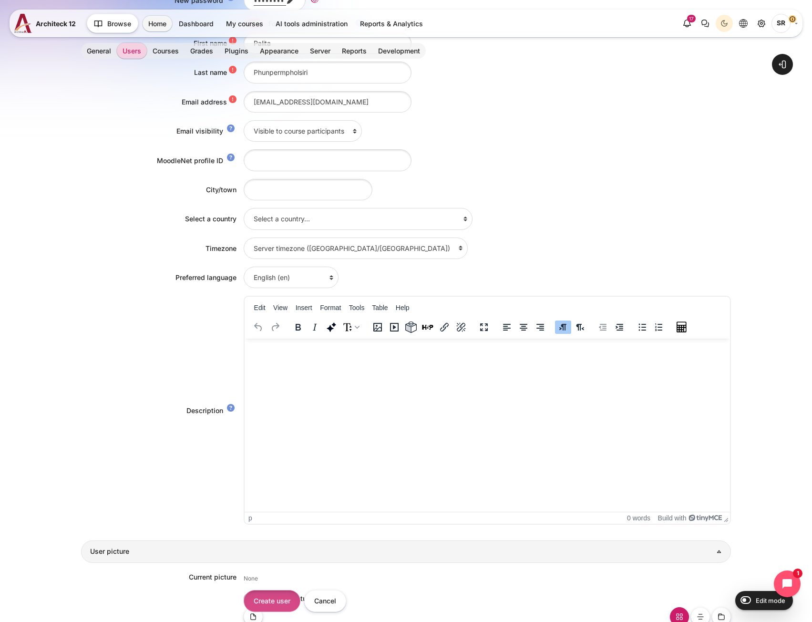
click at [282, 595] on input "Create user" at bounding box center [272, 600] width 57 height 21
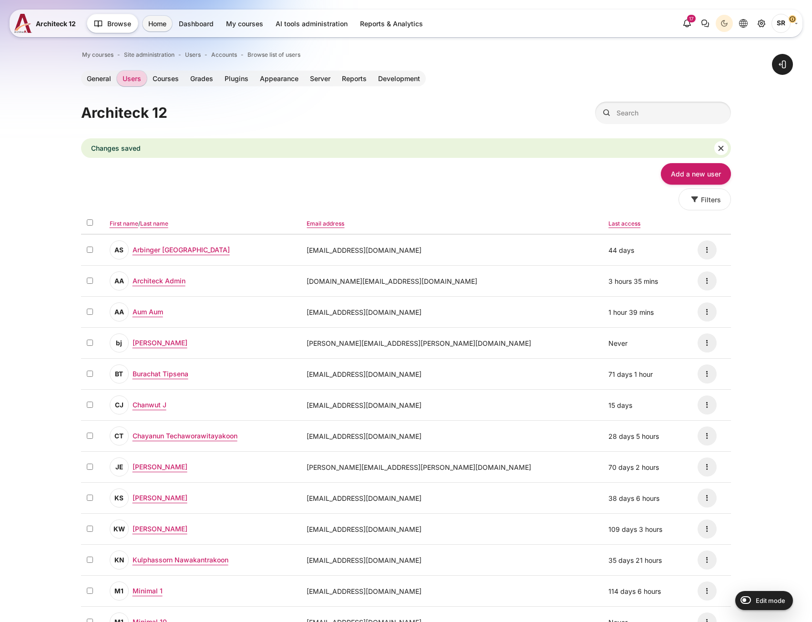
click at [693, 150] on div "Changes saved Dismiss this notification" at bounding box center [405, 148] width 649 height 20
click at [677, 173] on link "Add a new user" at bounding box center [696, 173] width 70 height 21
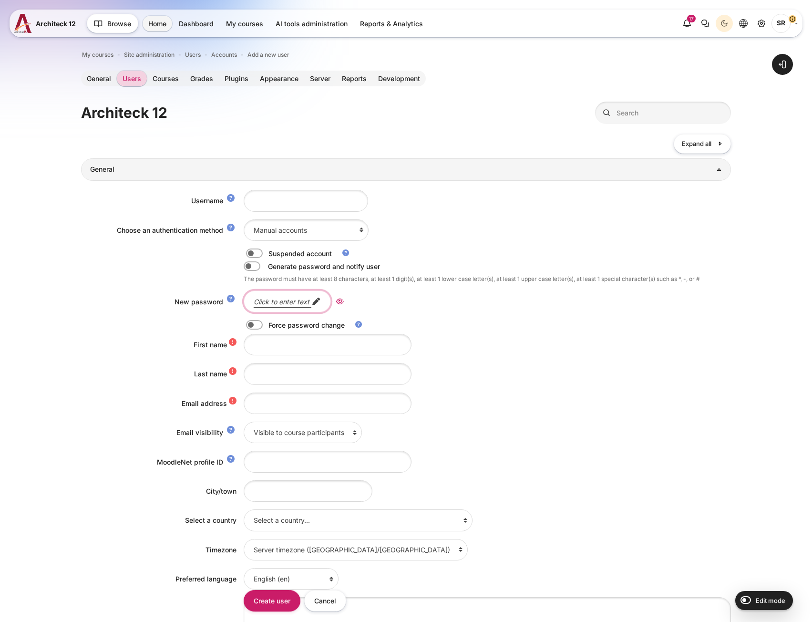
click at [269, 306] on link "Click to enter text" at bounding box center [287, 300] width 87 height 21
click at [266, 325] on label "Content" at bounding box center [267, 325] width 2 height 10
click at [263, 325] on input "Content" at bounding box center [271, 326] width 17 height 10
checkbox input "true"
click at [315, 299] on icon "Reveal" at bounding box center [315, 301] width 8 height 9
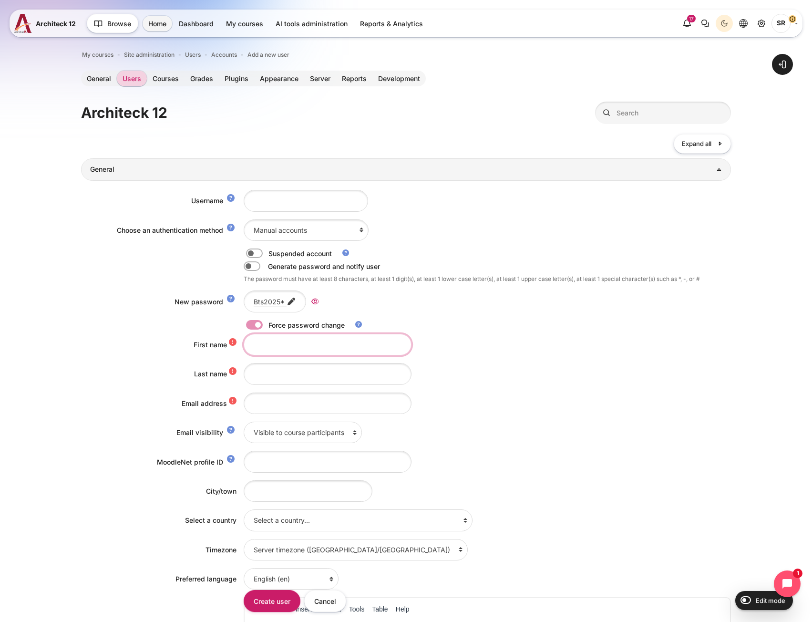
click at [272, 350] on input "First name" at bounding box center [328, 344] width 168 height 21
paste input "Boonchai Pongrungsap"
drag, startPoint x: 329, startPoint y: 346, endPoint x: 286, endPoint y: 346, distance: 43.9
click at [286, 346] on input "Boonchai Pongrungsap" at bounding box center [328, 344] width 168 height 21
type input "Boonchai"
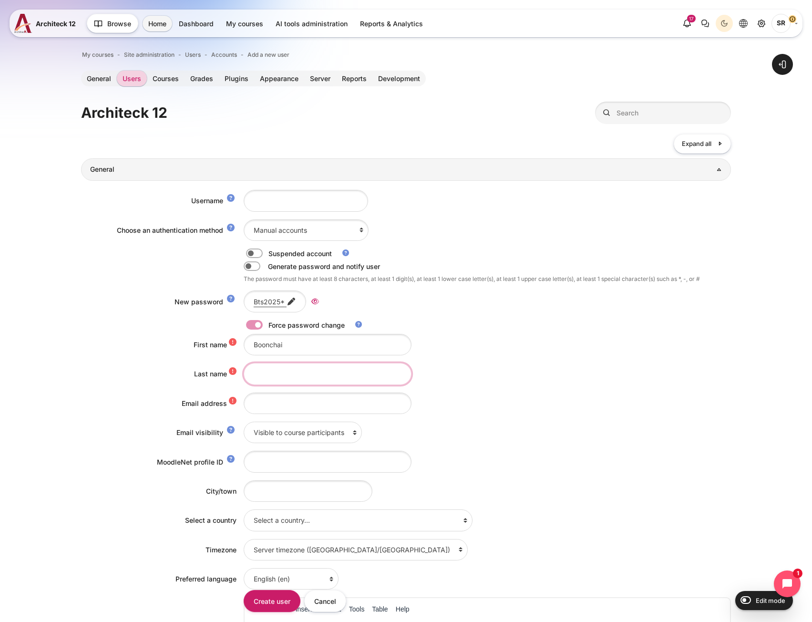
click at [289, 368] on input "Last name" at bounding box center [328, 373] width 168 height 21
paste input "Pongrungsap"
type input "Pongrungsap"
drag, startPoint x: 314, startPoint y: 339, endPoint x: 120, endPoint y: 324, distance: 194.6
click at [120, 324] on div "Username Choose an authentication method Email-based self-registration Magic au…" at bounding box center [405, 510] width 649 height 658
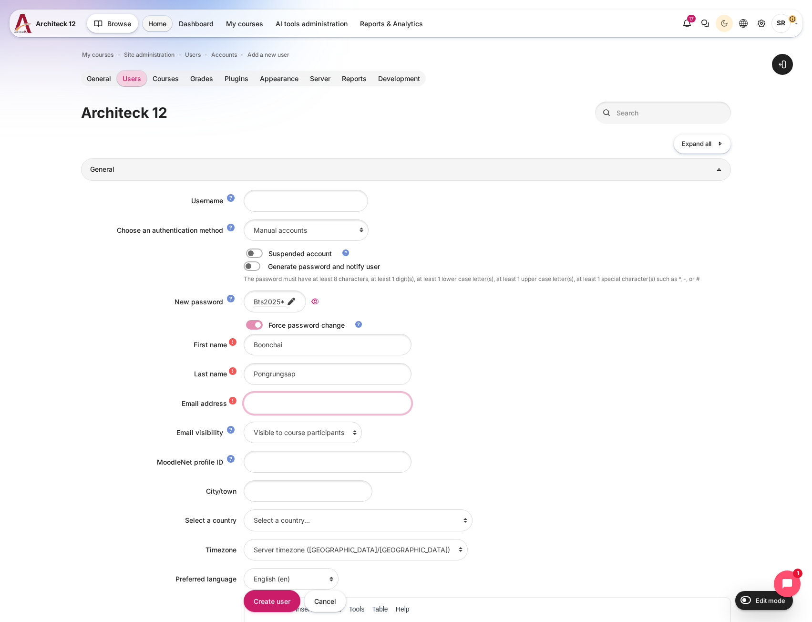
click at [269, 399] on input "Email address" at bounding box center [328, 402] width 168 height 21
click at [262, 403] on input "Email address" at bounding box center [328, 402] width 168 height 21
paste input "oonchai.pongrungsap@bts.com"
type input "[EMAIL_ADDRESS][DOMAIN_NAME]"
click at [291, 211] on input "Username" at bounding box center [306, 200] width 124 height 21
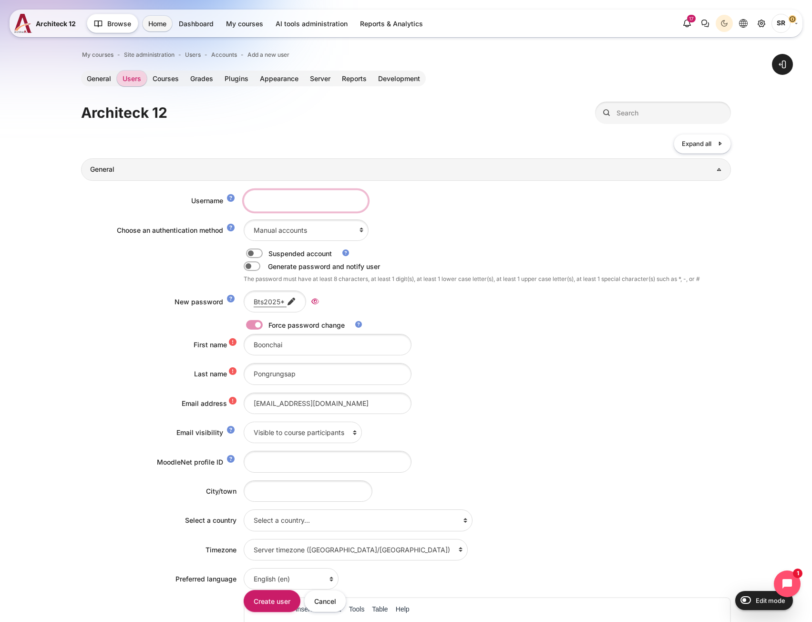
paste input "[EMAIL_ADDRESS][DOMAIN_NAME]"
drag, startPoint x: 291, startPoint y: 196, endPoint x: -24, endPoint y: 173, distance: 316.0
type input "[EMAIL_ADDRESS][DOMAIN_NAME]"
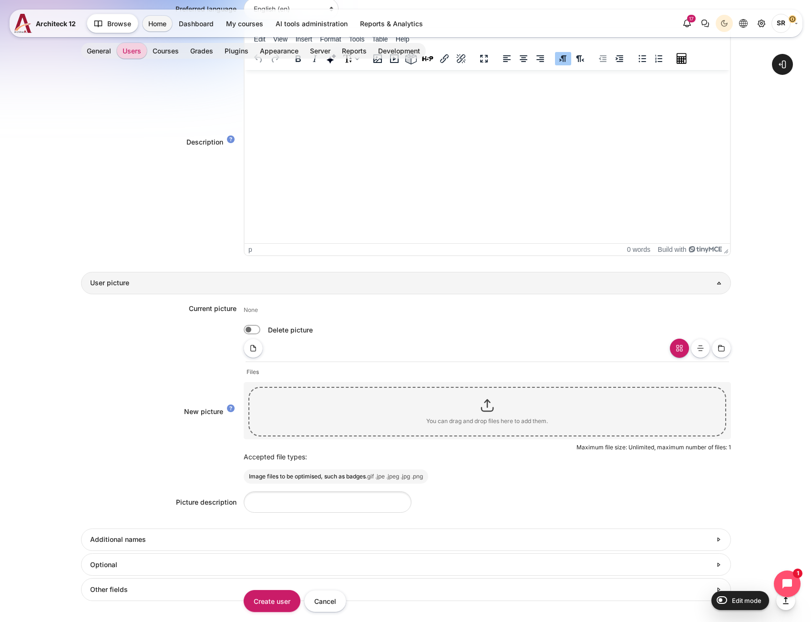
scroll to position [683, 0]
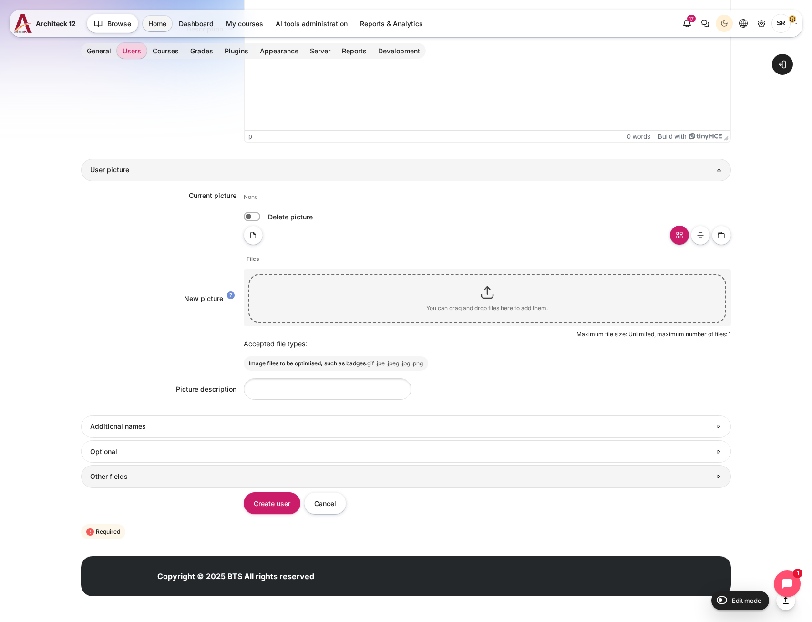
click at [156, 481] on link "Other fields" at bounding box center [405, 476] width 649 height 22
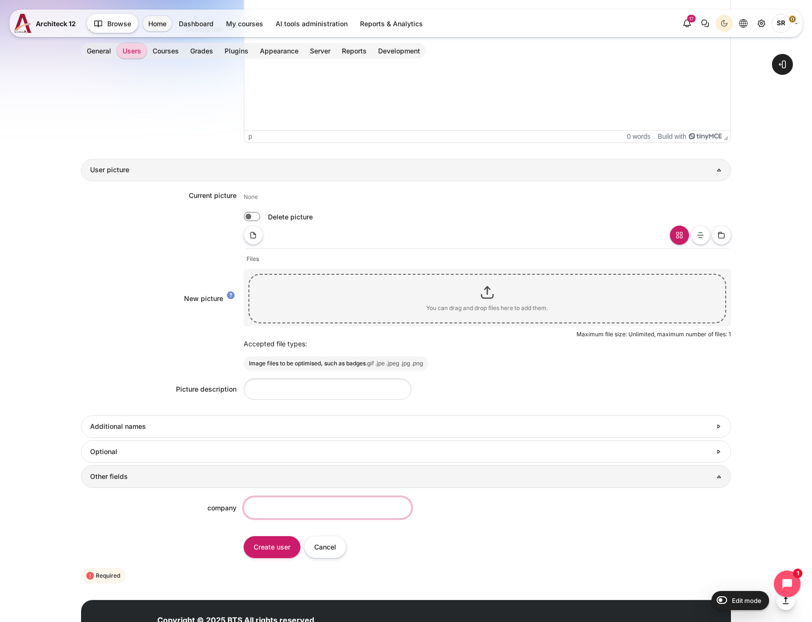
click at [322, 508] on input "company" at bounding box center [328, 507] width 168 height 21
type input "BTS"
click at [270, 547] on input "Create user" at bounding box center [272, 546] width 57 height 21
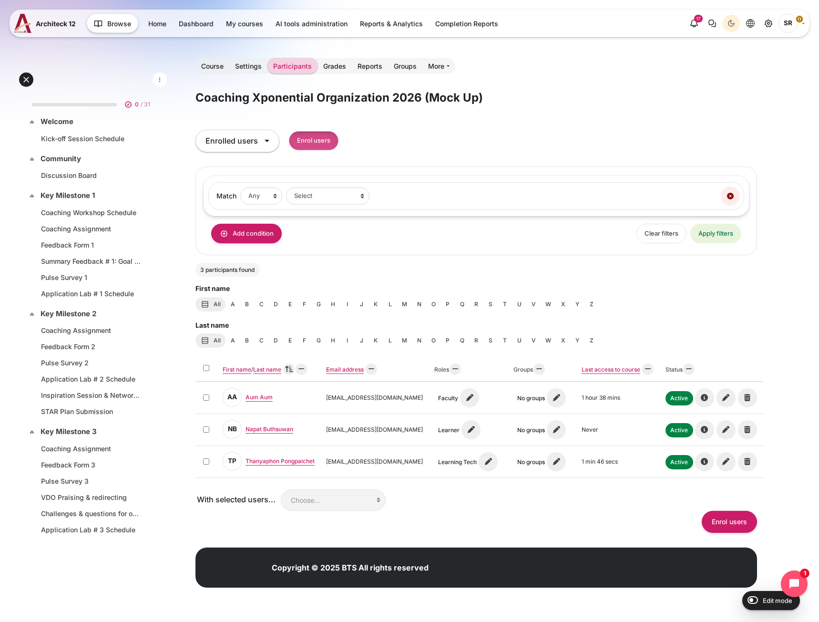
click at [329, 140] on input "Enrol users" at bounding box center [314, 141] width 50 height 20
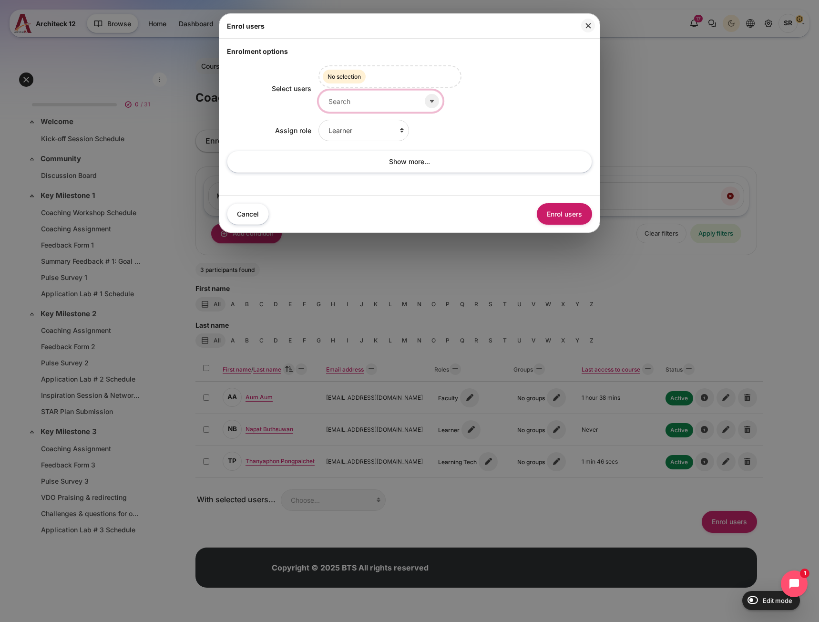
click at [350, 102] on input "Select users" at bounding box center [380, 100] width 124 height 21
type input "ิ"
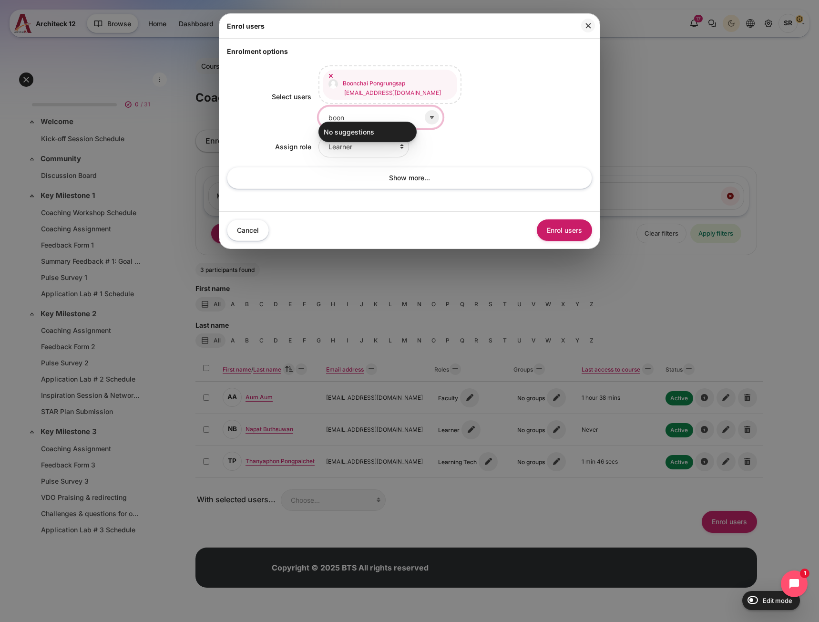
drag, startPoint x: 372, startPoint y: 116, endPoint x: 245, endPoint y: 108, distance: 128.0
click at [245, 108] on div "Select users Boonchai Pongrungsap [EMAIL_ADDRESS][DOMAIN_NAME] Selected items: …" at bounding box center [409, 96] width 365 height 63
click at [353, 136] on span "Praiya Thawornwattanaphol" at bounding box center [381, 134] width 77 height 7
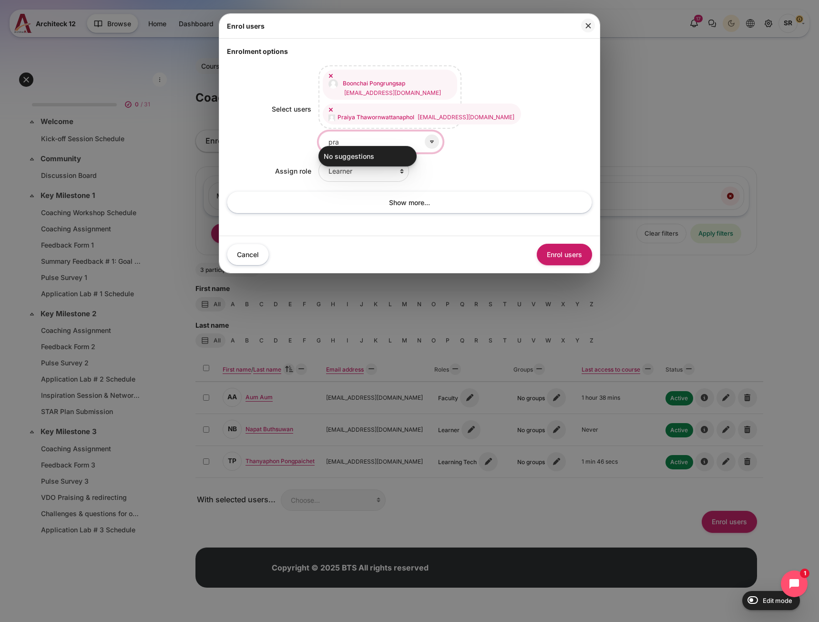
drag, startPoint x: 364, startPoint y: 131, endPoint x: 301, endPoint y: 129, distance: 62.5
click at [301, 129] on div "Select users Boonchai Pongrungsap [EMAIL_ADDRESS][DOMAIN_NAME] Praiya Thawornwa…" at bounding box center [409, 108] width 365 height 87
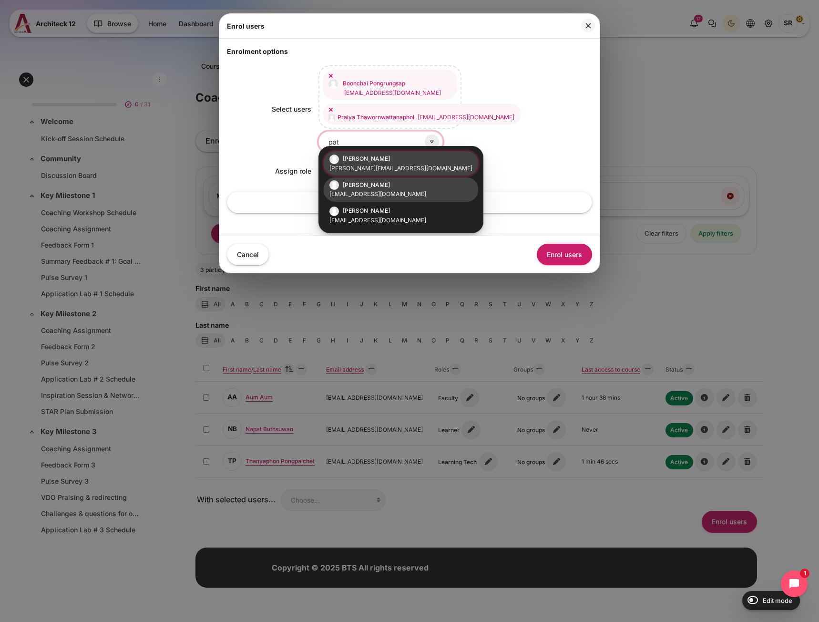
type input "pat"
click at [361, 194] on small "[EMAIL_ADDRESS][DOMAIN_NAME]" at bounding box center [400, 194] width 143 height 9
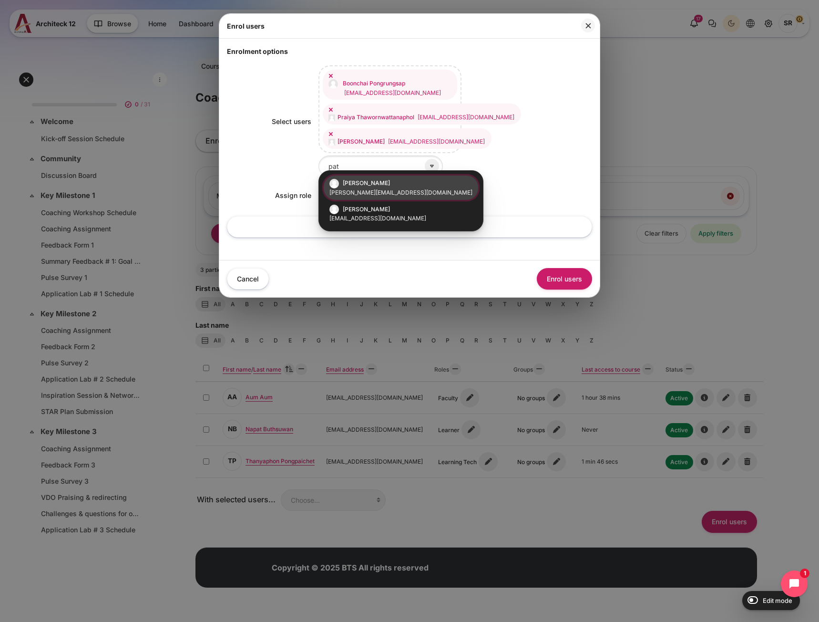
click at [494, 184] on div "Learner Faculty Client Sponsor 3 Manager Teacher Non-editing teacher Student Le…" at bounding box center [455, 194] width 274 height 21
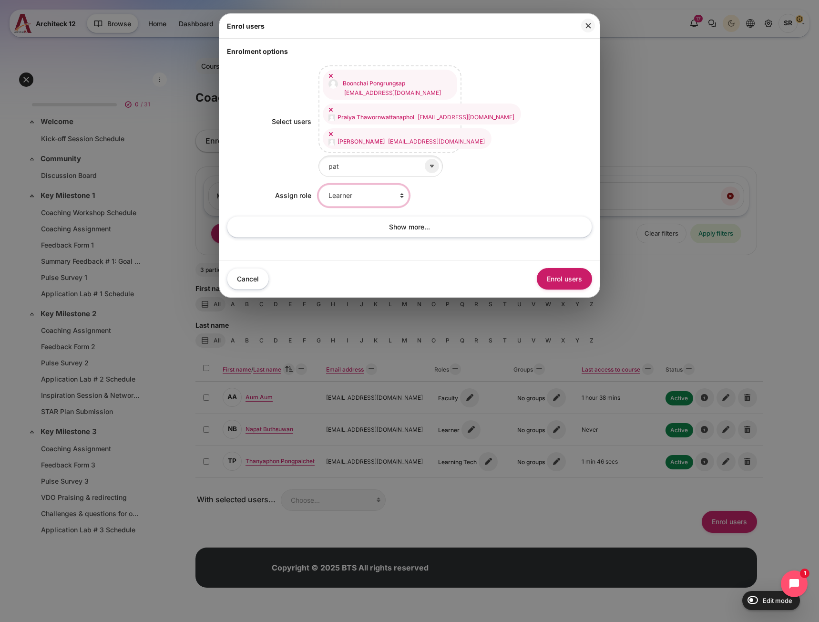
click at [359, 195] on select "Learner Faculty Client Sponsor 3 Manager Teacher Non-editing teacher Student Le…" at bounding box center [363, 194] width 91 height 21
select select "16"
click at [318, 184] on select "Learner Faculty Client Sponsor 3 Manager Teacher Non-editing teacher Student Le…" at bounding box center [363, 194] width 91 height 21
click at [570, 274] on button "Enrol users" at bounding box center [564, 278] width 55 height 21
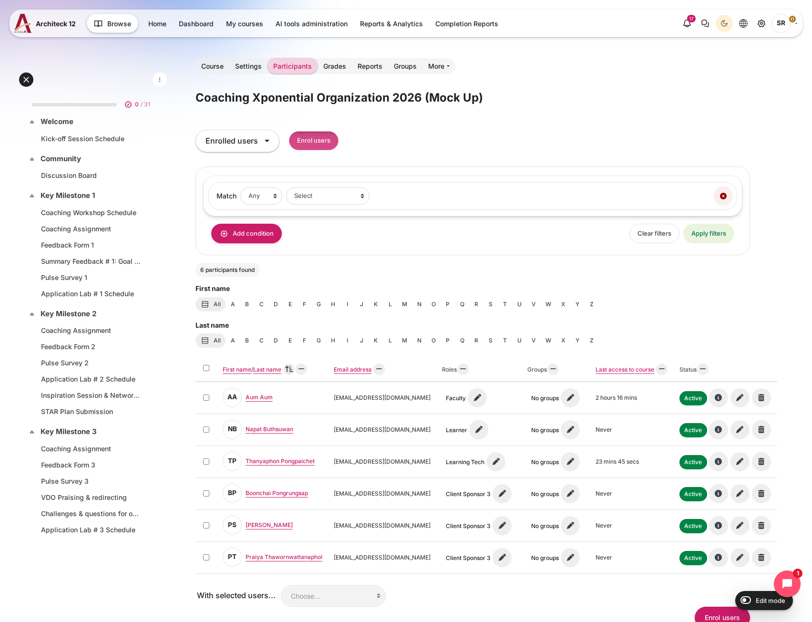
click at [317, 143] on input "Enrol users" at bounding box center [314, 141] width 50 height 20
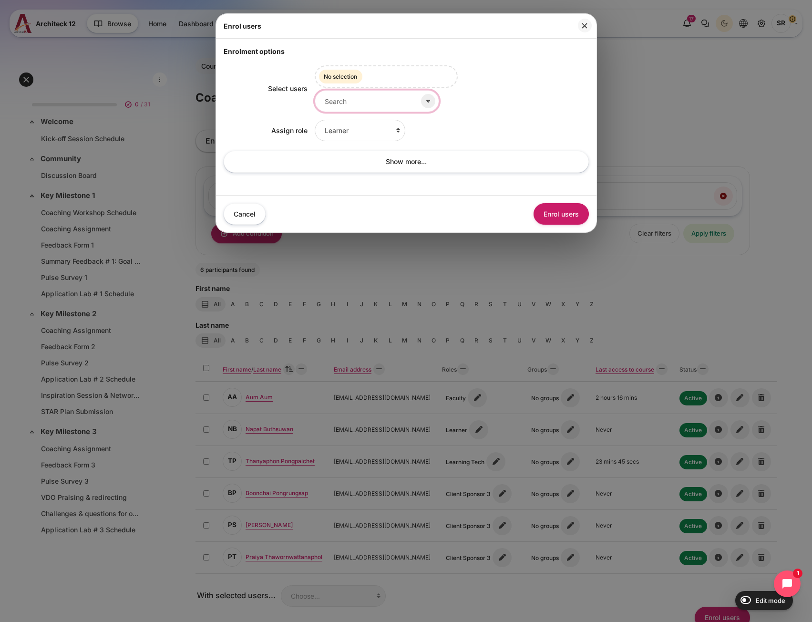
click at [357, 101] on input "Select users" at bounding box center [377, 100] width 124 height 21
type input "pali"
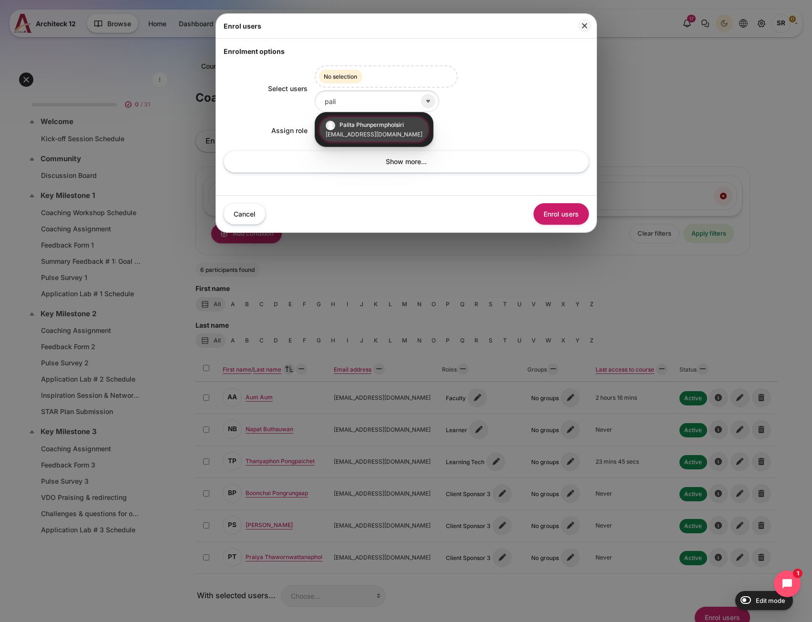
click at [373, 133] on small "[EMAIL_ADDRESS][DOMAIN_NAME]" at bounding box center [374, 134] width 97 height 9
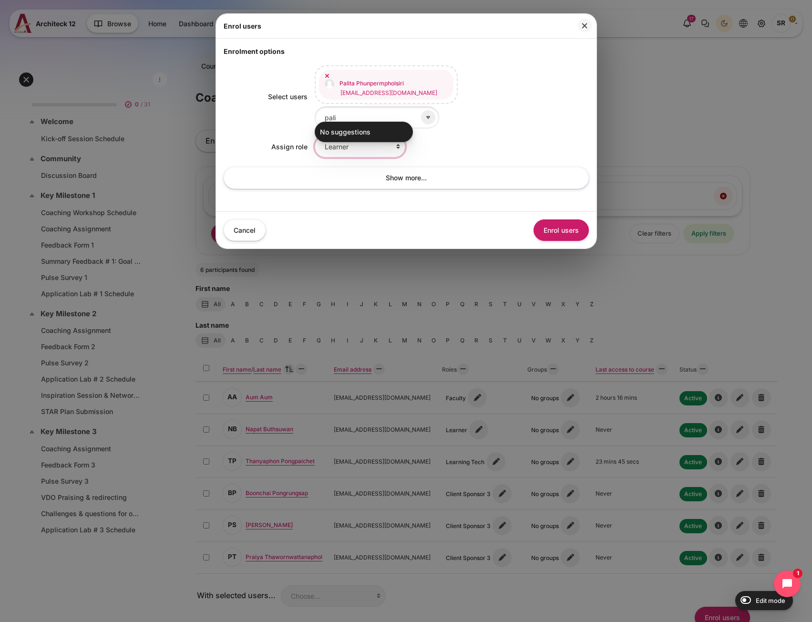
click at [329, 144] on select "Learner Faculty Client Sponsor 3 Manager Teacher Non-editing teacher Student Le…" at bounding box center [360, 146] width 91 height 21
select select "11"
click at [315, 136] on select "Learner Faculty Client Sponsor 3 Manager Teacher Non-editing teacher Student Le…" at bounding box center [360, 146] width 91 height 21
click at [557, 225] on button "Enrol users" at bounding box center [560, 229] width 55 height 21
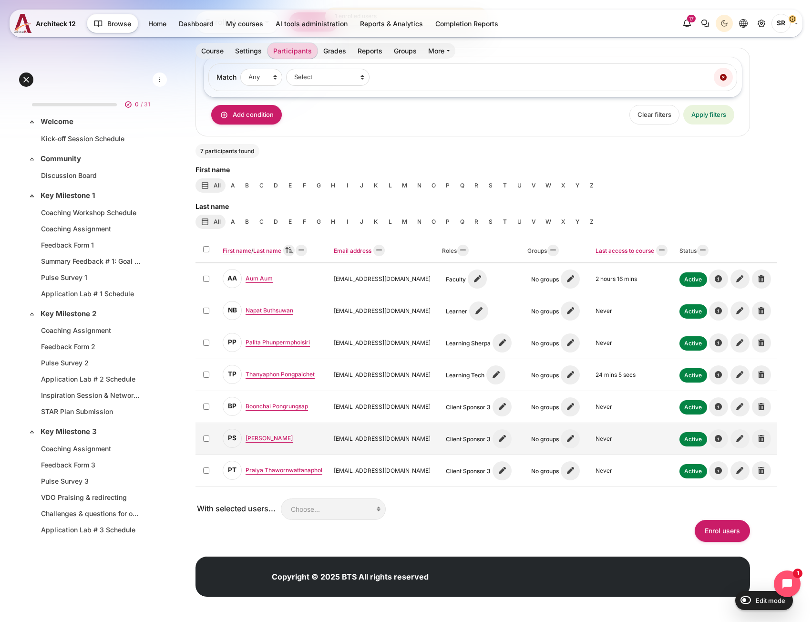
scroll to position [119, 0]
